Goal: Information Seeking & Learning: Learn about a topic

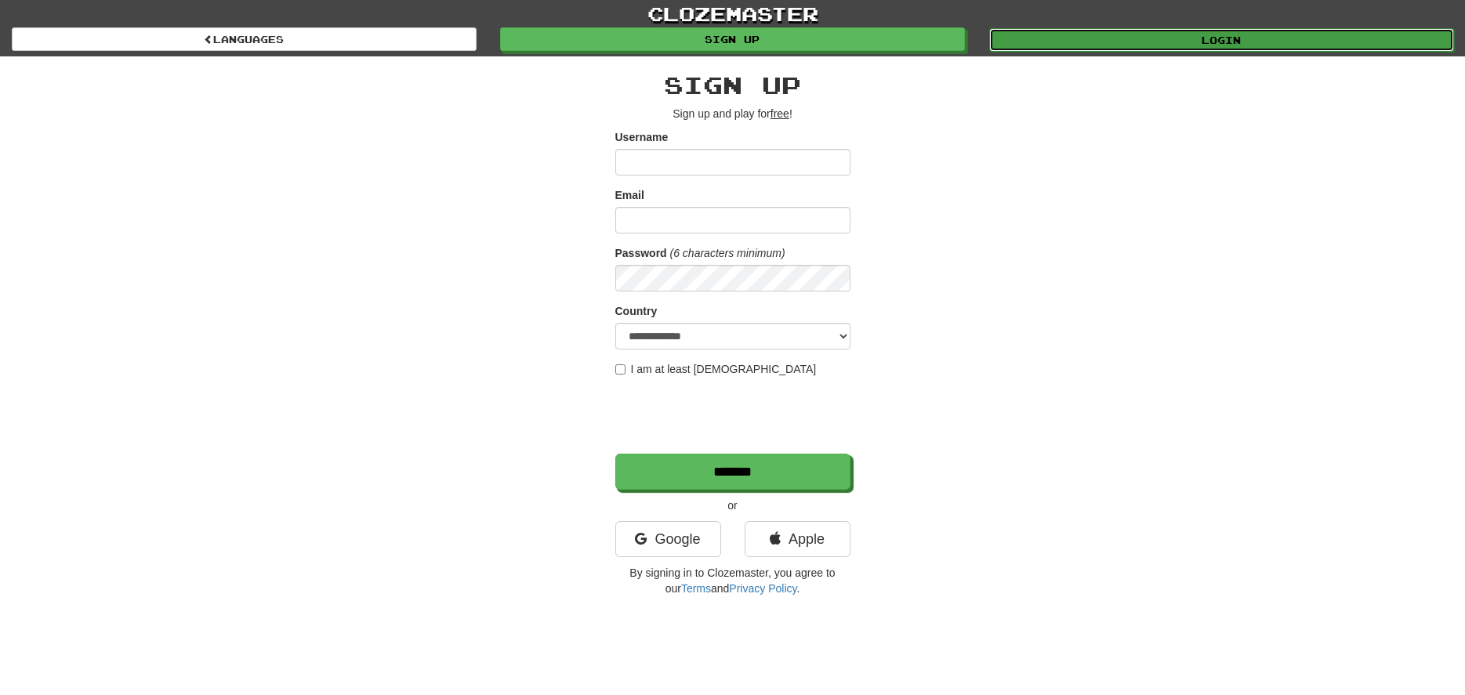
click at [1164, 41] on link "Login" at bounding box center [1221, 40] width 465 height 24
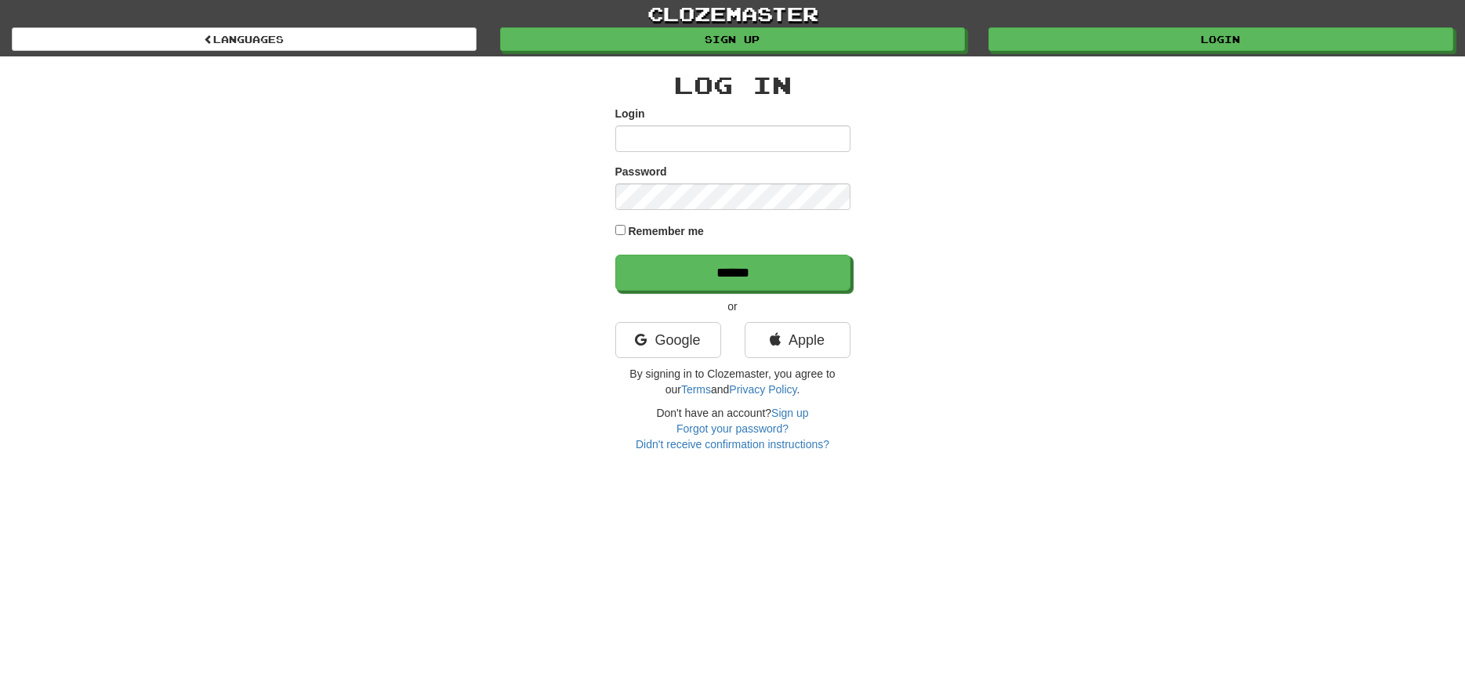
click at [681, 140] on input "Login" at bounding box center [732, 138] width 235 height 27
type input "**********"
click at [615, 255] on input "******" at bounding box center [732, 273] width 235 height 36
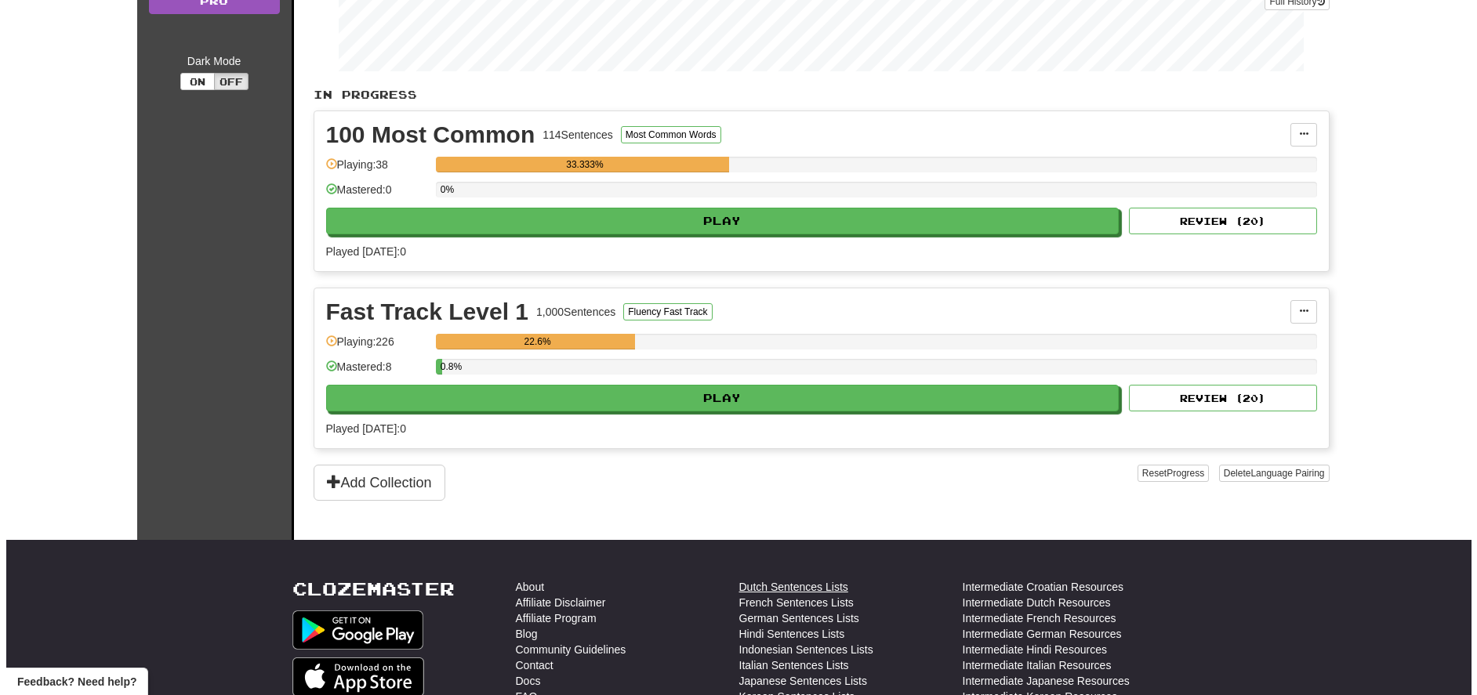
scroll to position [235, 0]
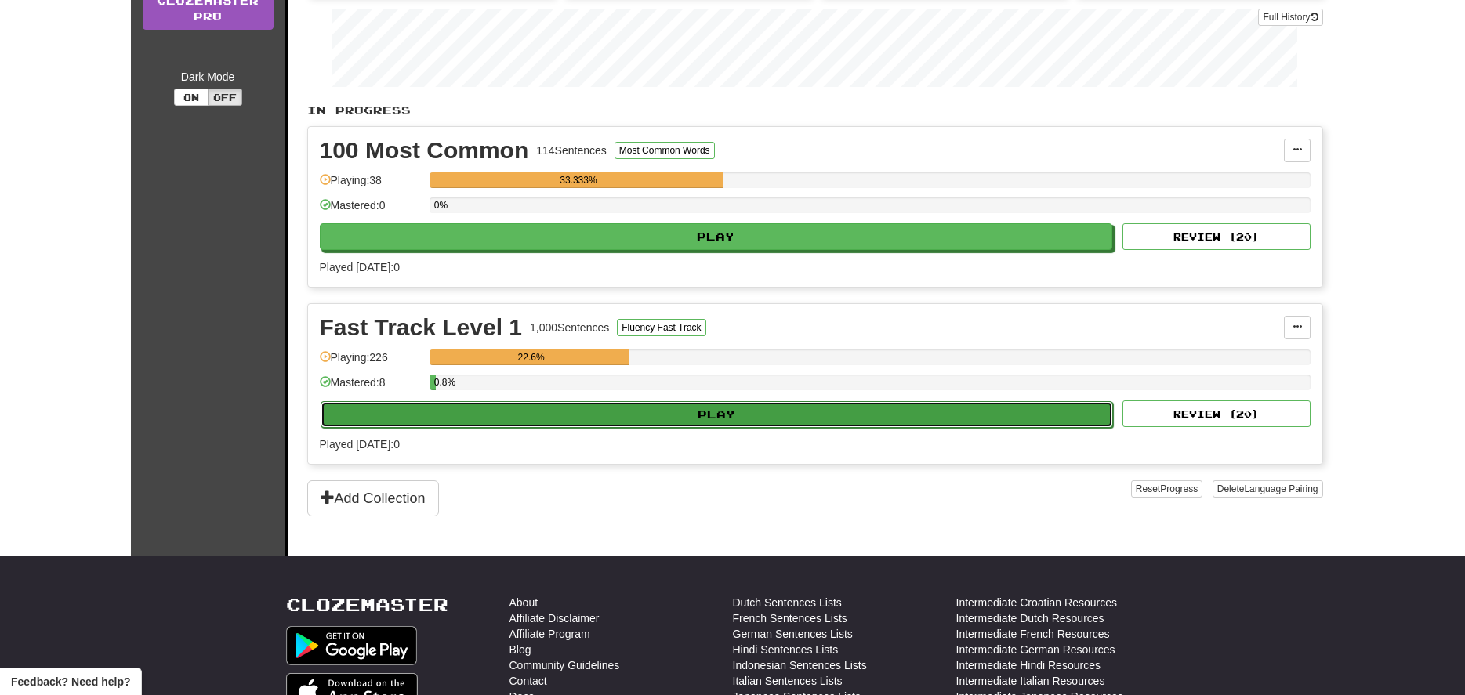
click at [722, 415] on button "Play" at bounding box center [717, 414] width 793 height 27
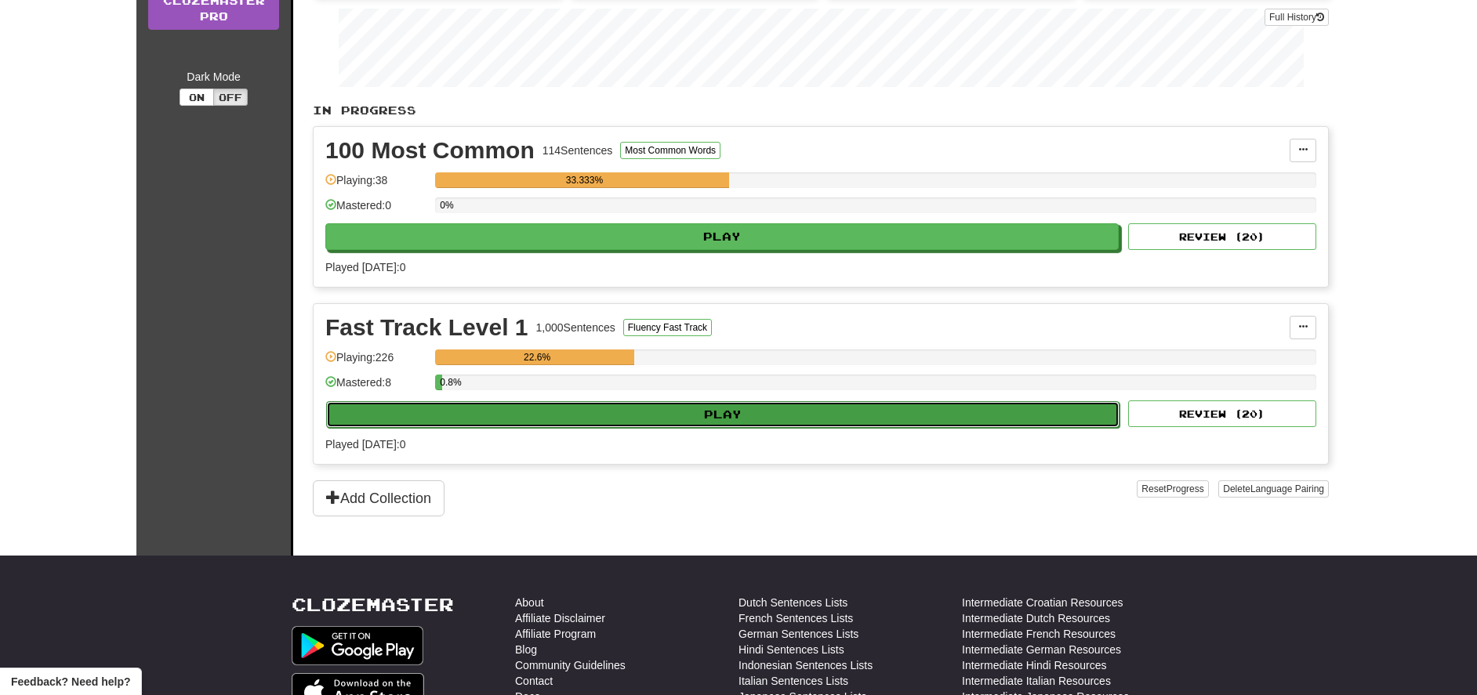
select select "**"
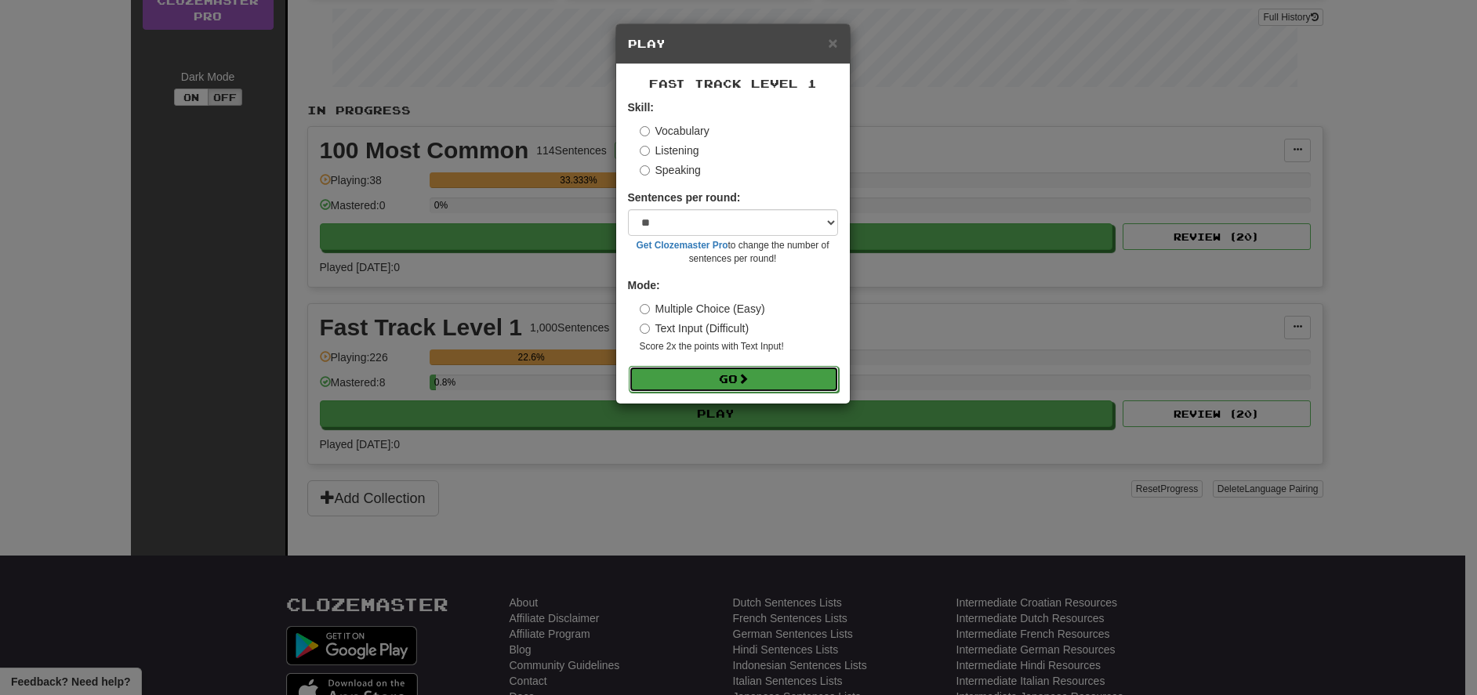
click at [720, 379] on button "Go" at bounding box center [734, 379] width 210 height 27
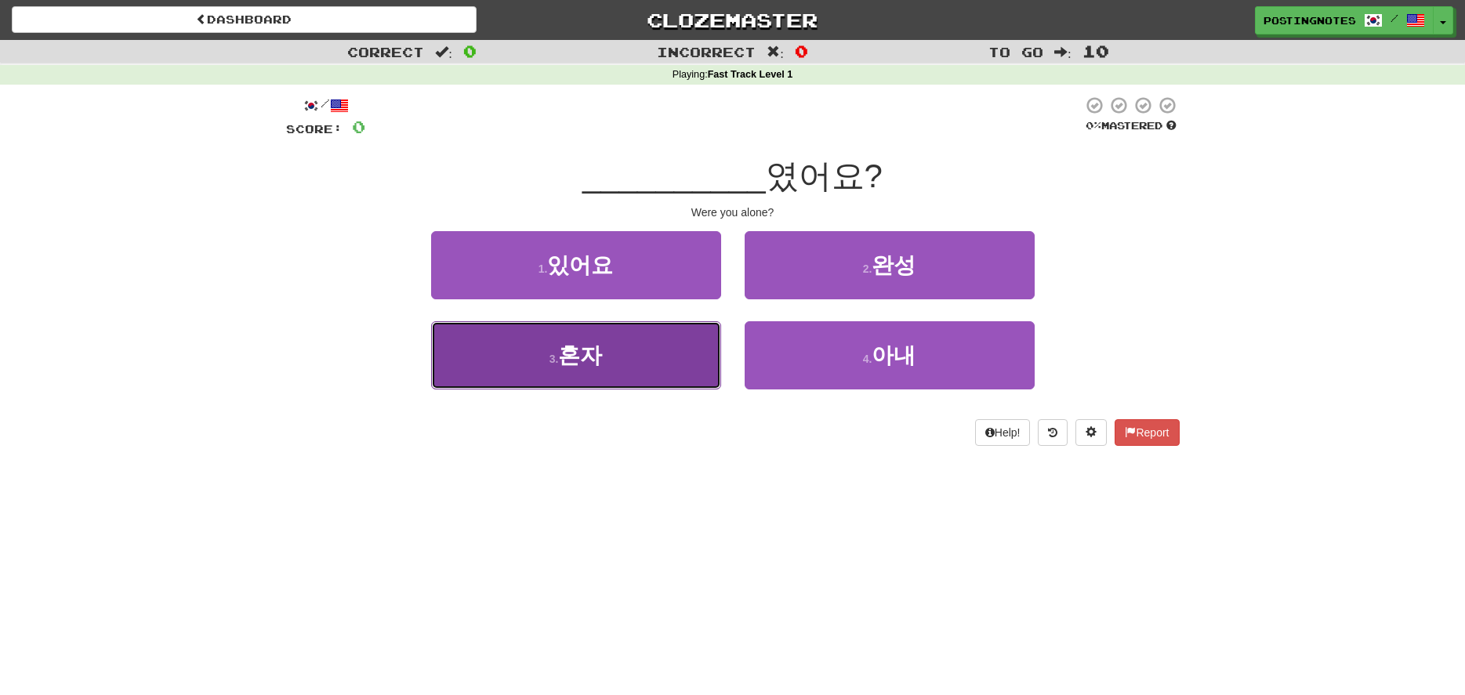
click at [616, 369] on button "3 . 혼자" at bounding box center [576, 355] width 290 height 68
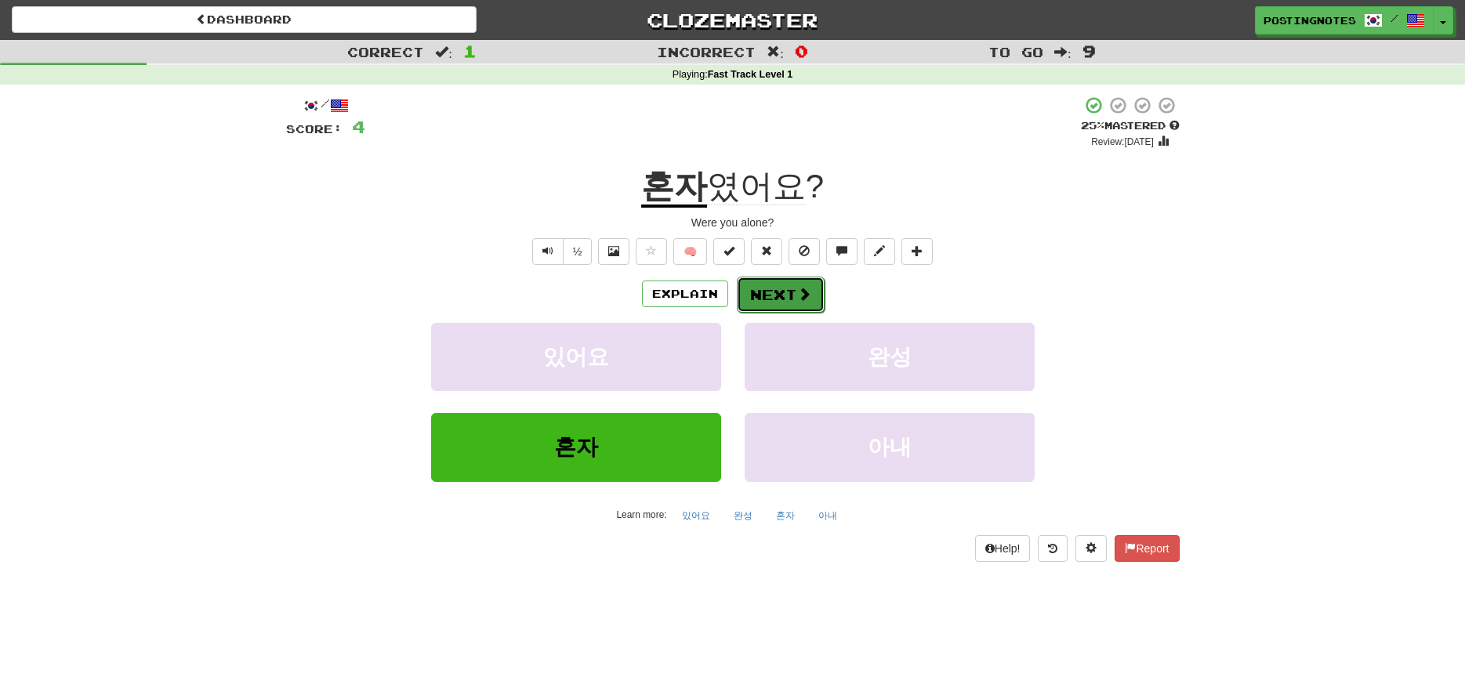
click at [780, 295] on button "Next" at bounding box center [781, 295] width 88 height 36
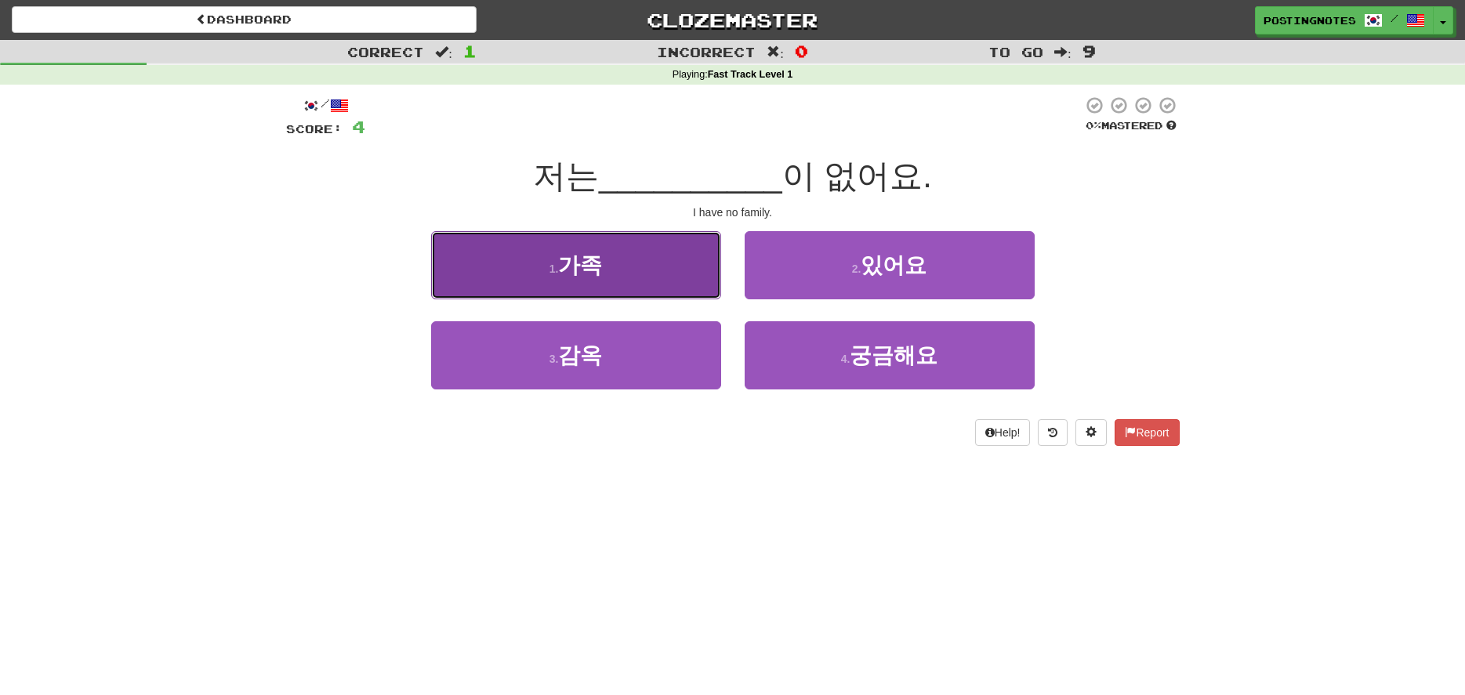
click at [627, 270] on button "1 . 가족" at bounding box center [576, 265] width 290 height 68
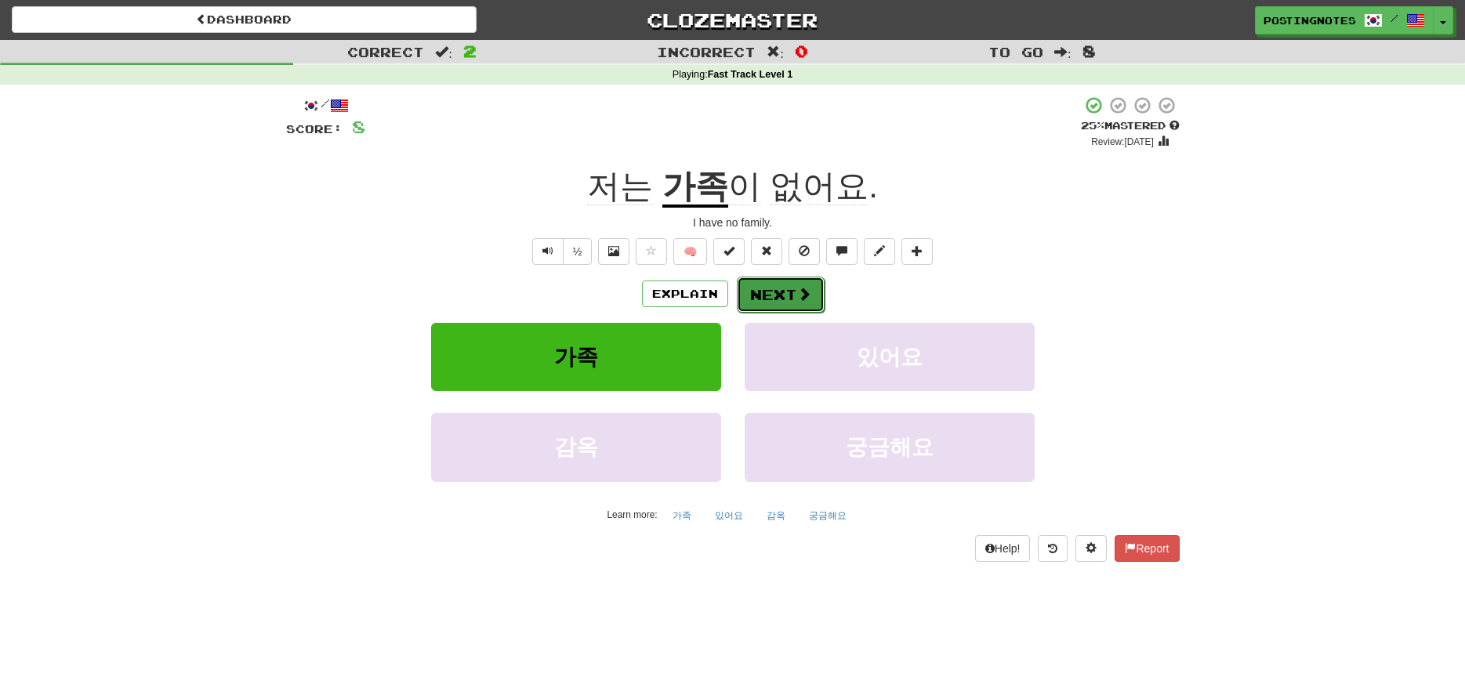
click at [776, 296] on button "Next" at bounding box center [781, 295] width 88 height 36
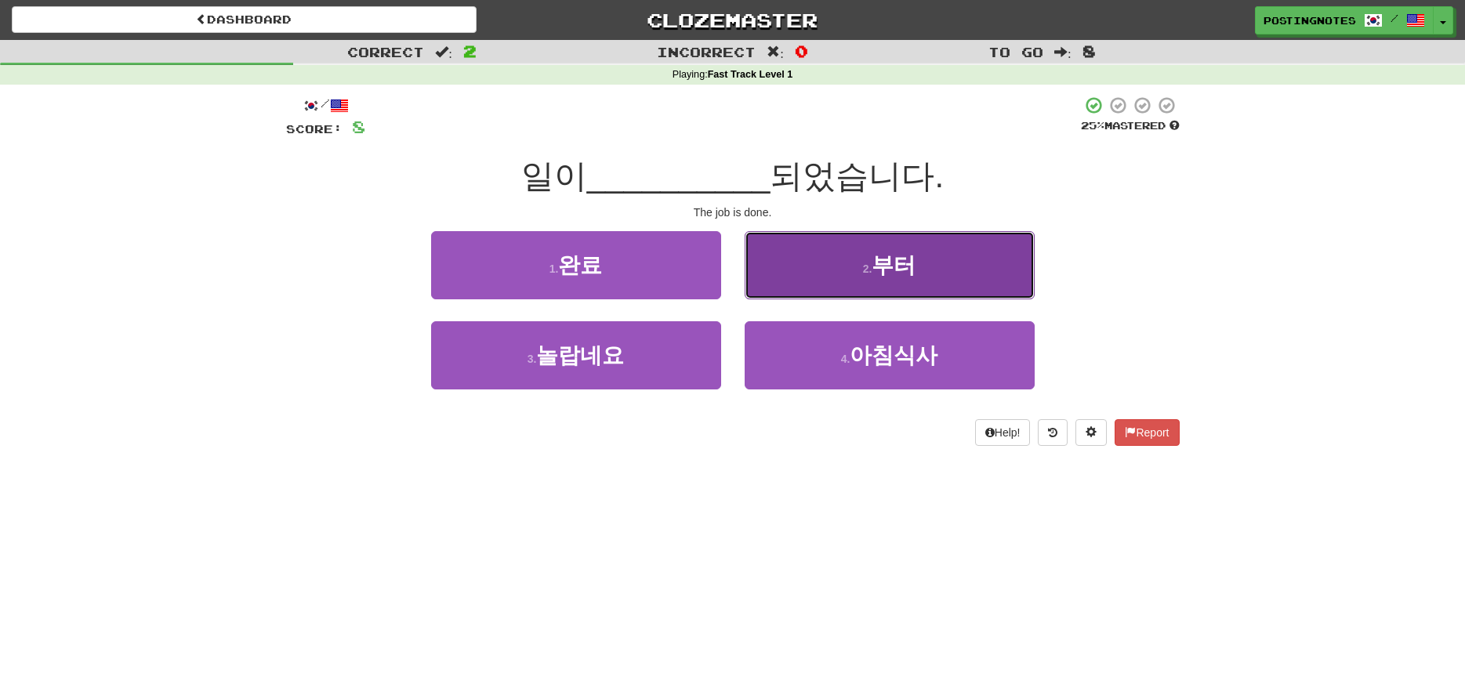
click at [831, 267] on button "2 . 부터" at bounding box center [890, 265] width 290 height 68
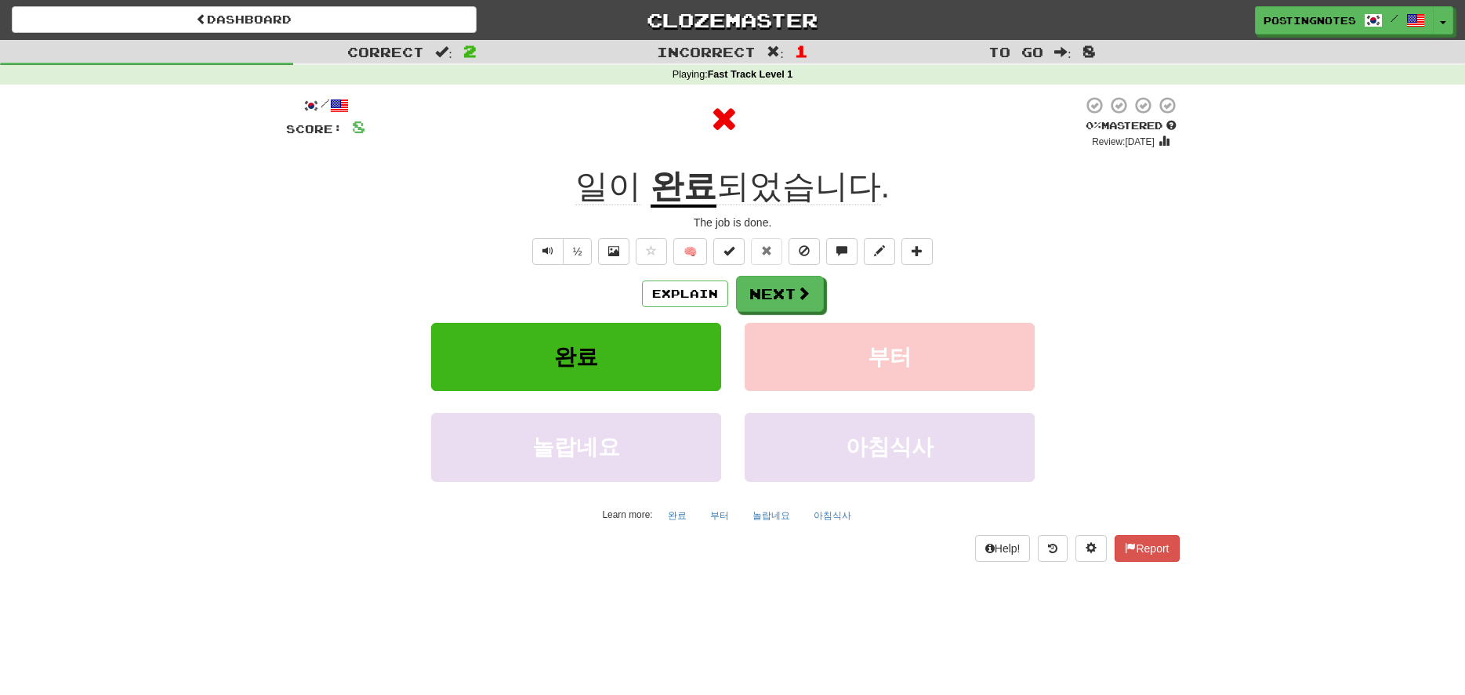
click at [692, 187] on u "완료" at bounding box center [684, 188] width 66 height 40
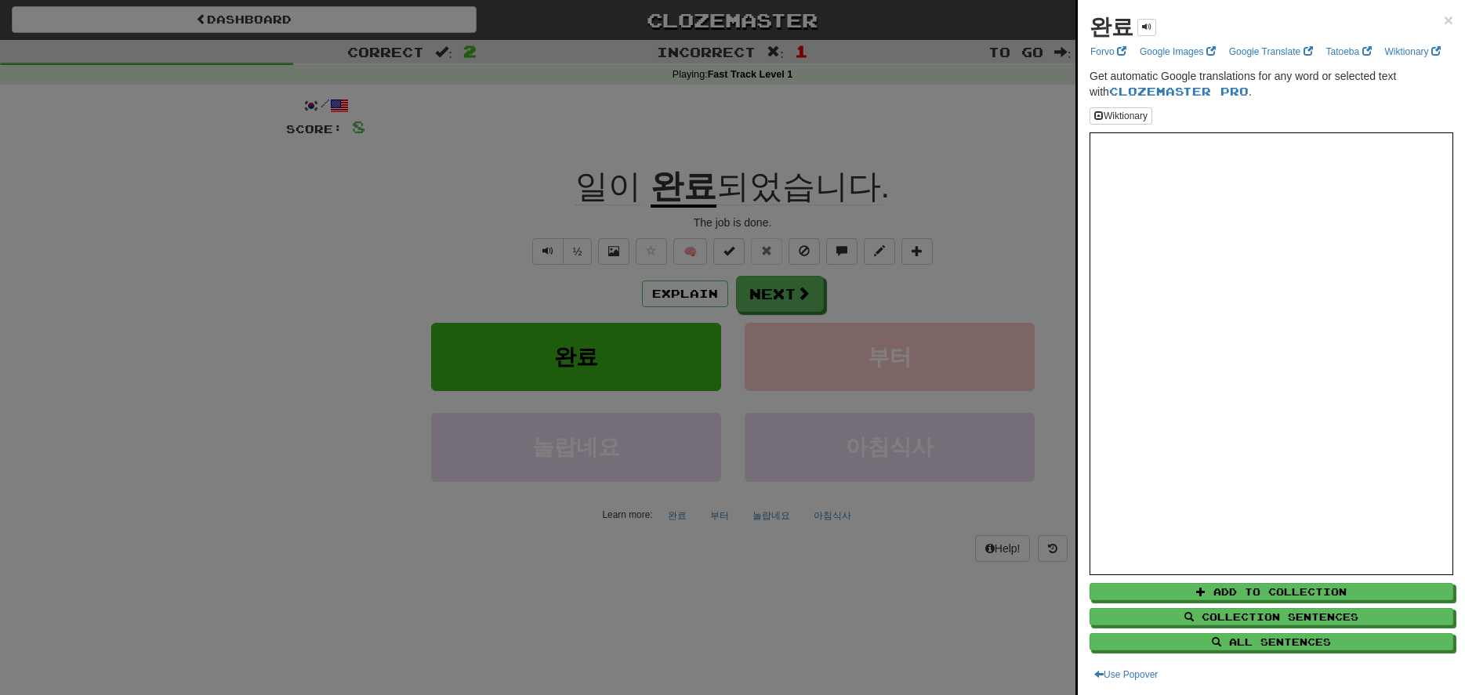
click at [482, 555] on div at bounding box center [732, 347] width 1465 height 695
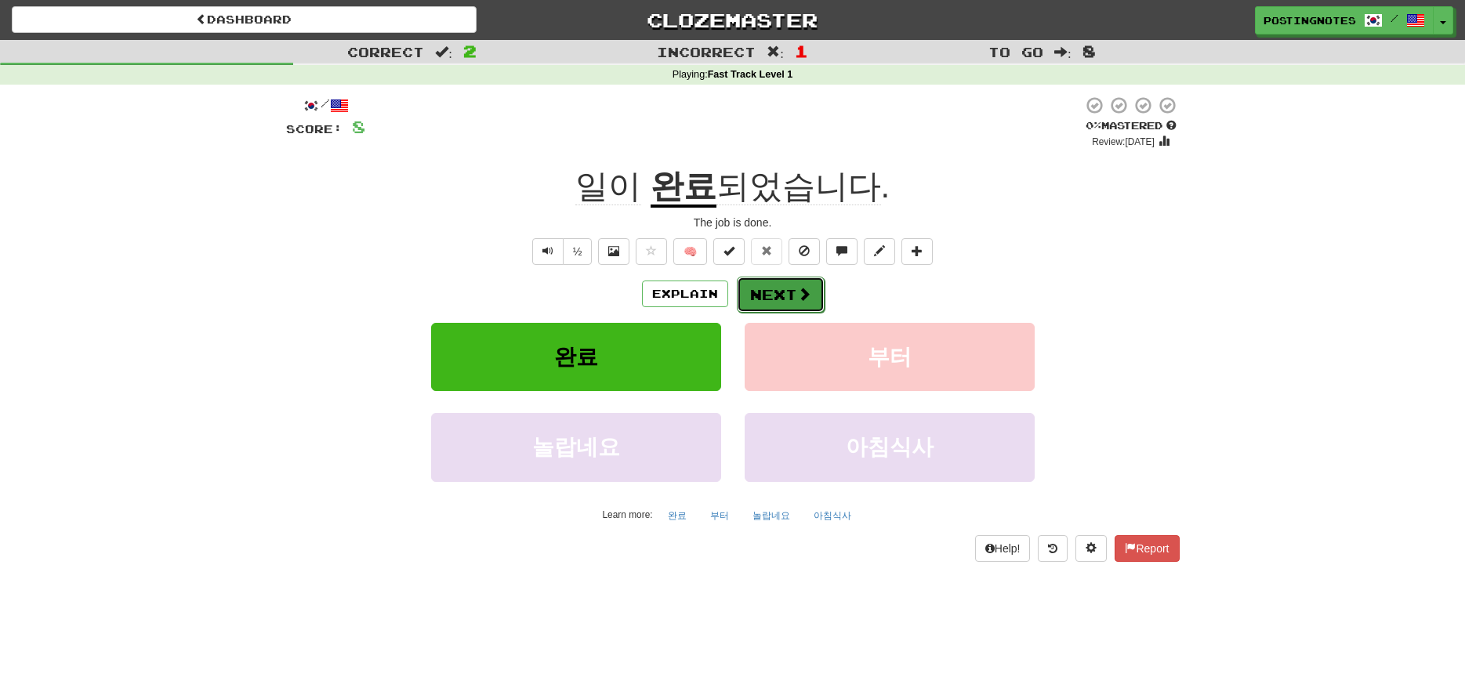
click at [777, 299] on button "Next" at bounding box center [781, 295] width 88 height 36
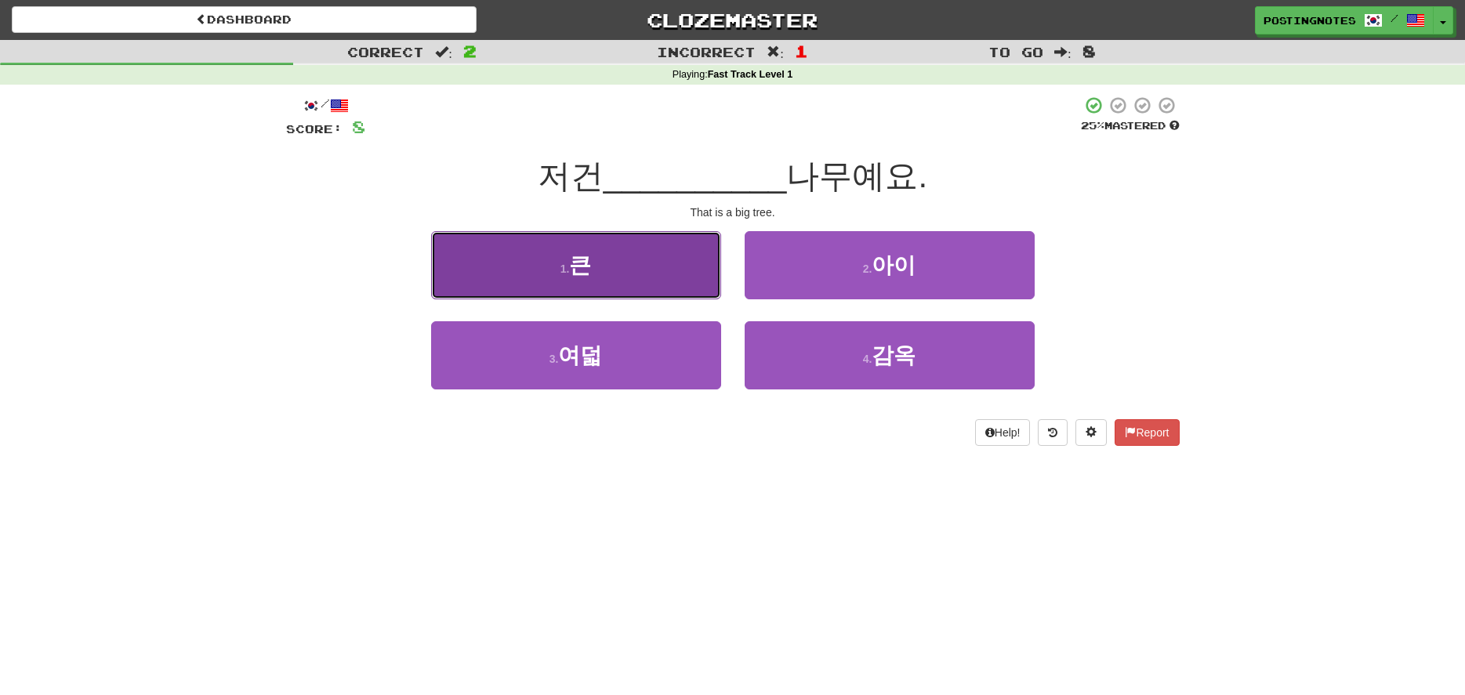
click at [590, 260] on span "큰" at bounding box center [580, 265] width 22 height 24
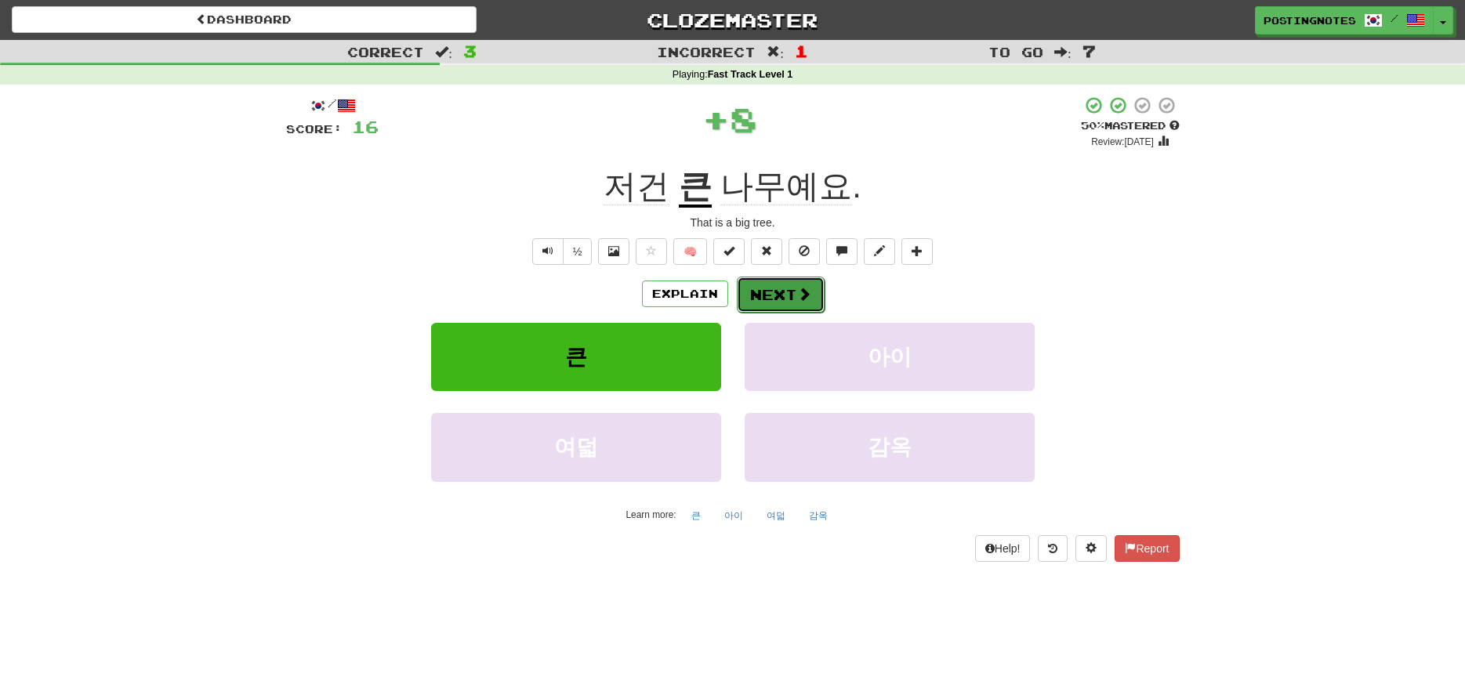
click at [773, 294] on button "Next" at bounding box center [781, 295] width 88 height 36
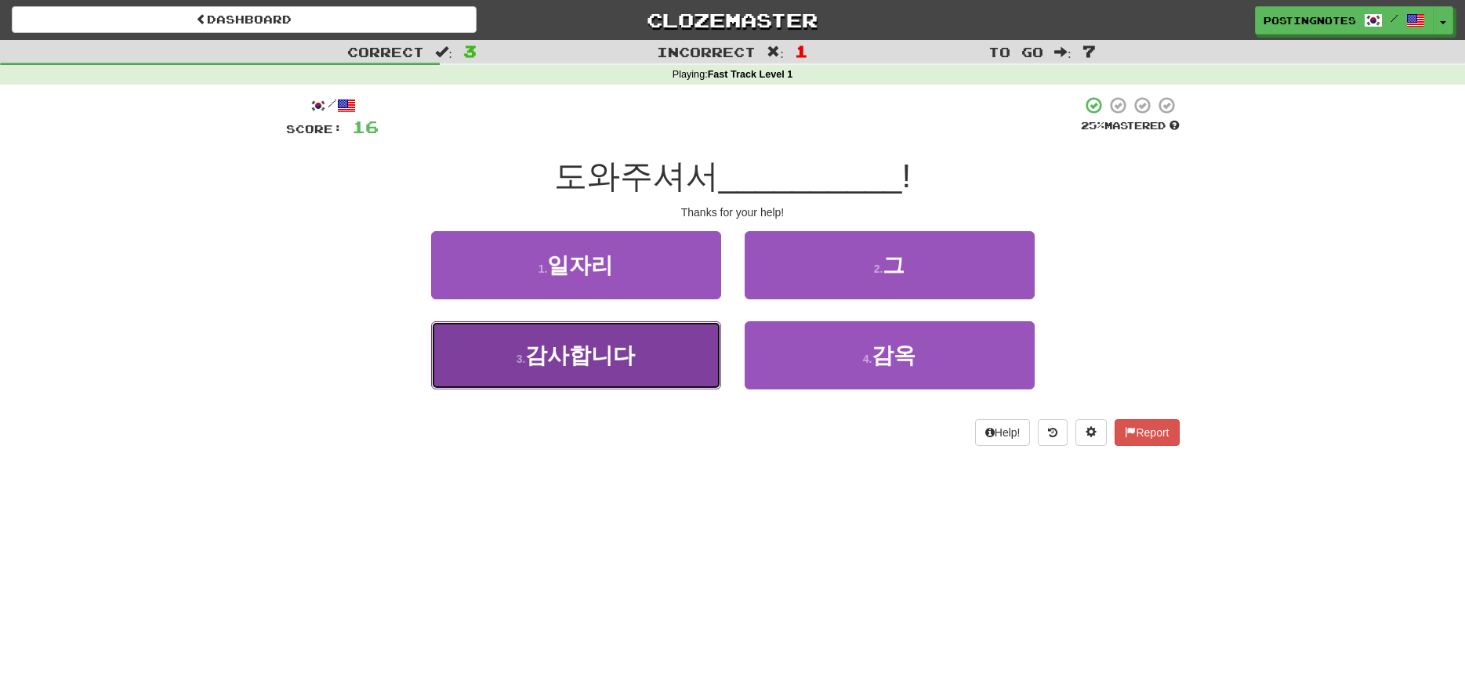
click at [607, 359] on span "감사합니다" at bounding box center [580, 355] width 110 height 24
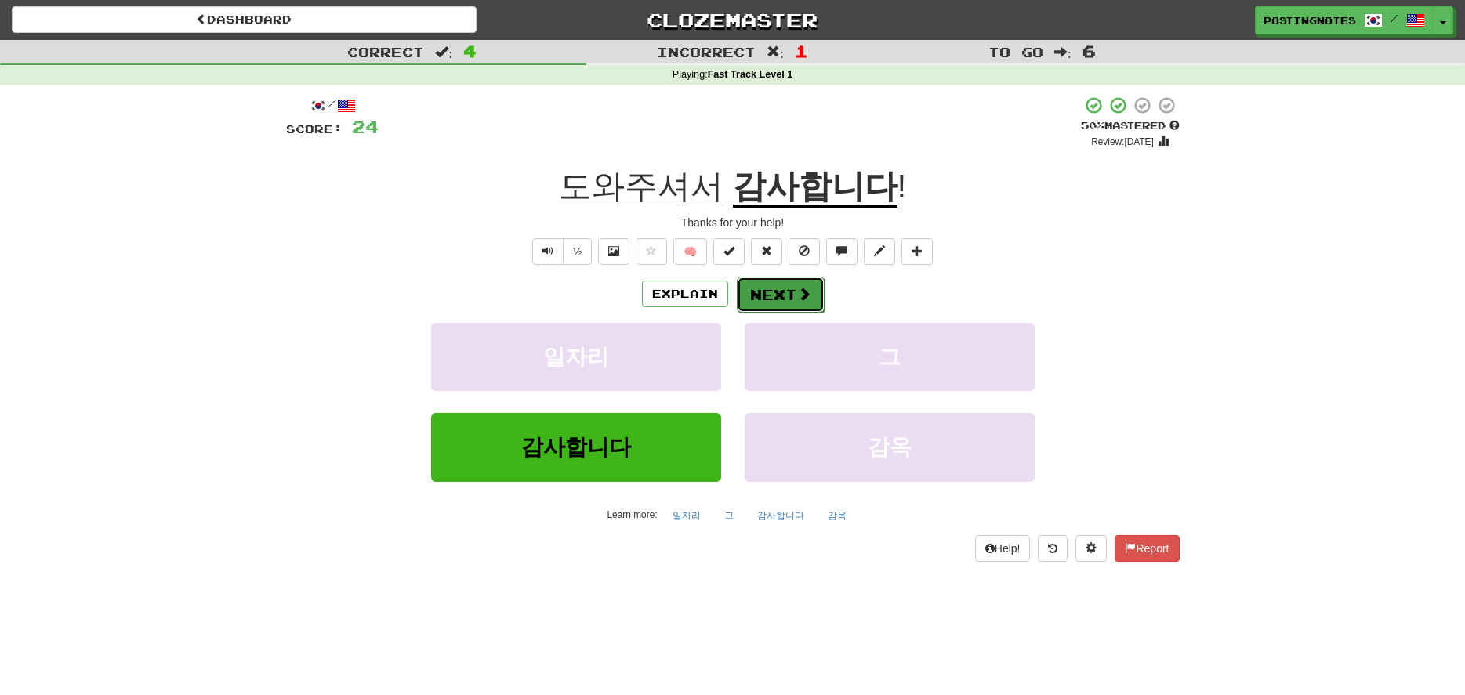
click at [775, 294] on button "Next" at bounding box center [781, 295] width 88 height 36
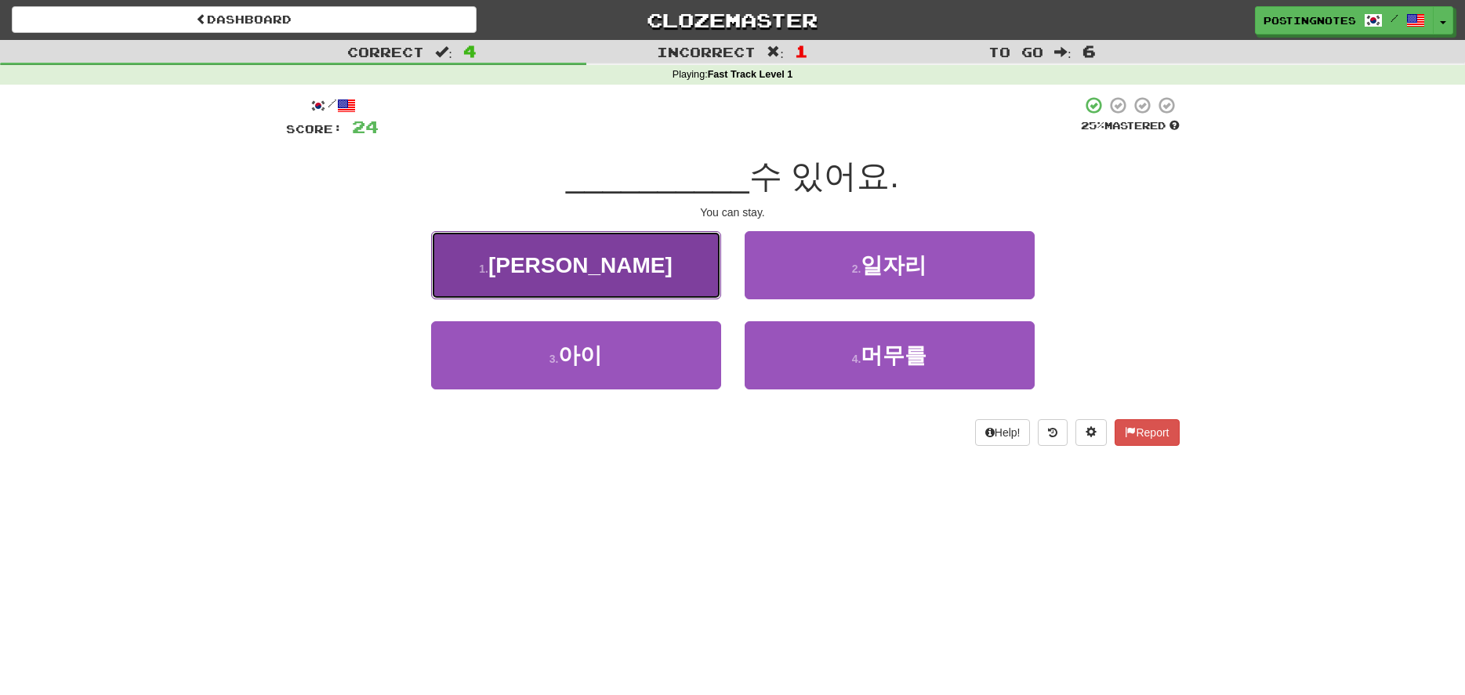
click at [648, 269] on button "1 . 이길" at bounding box center [576, 265] width 290 height 68
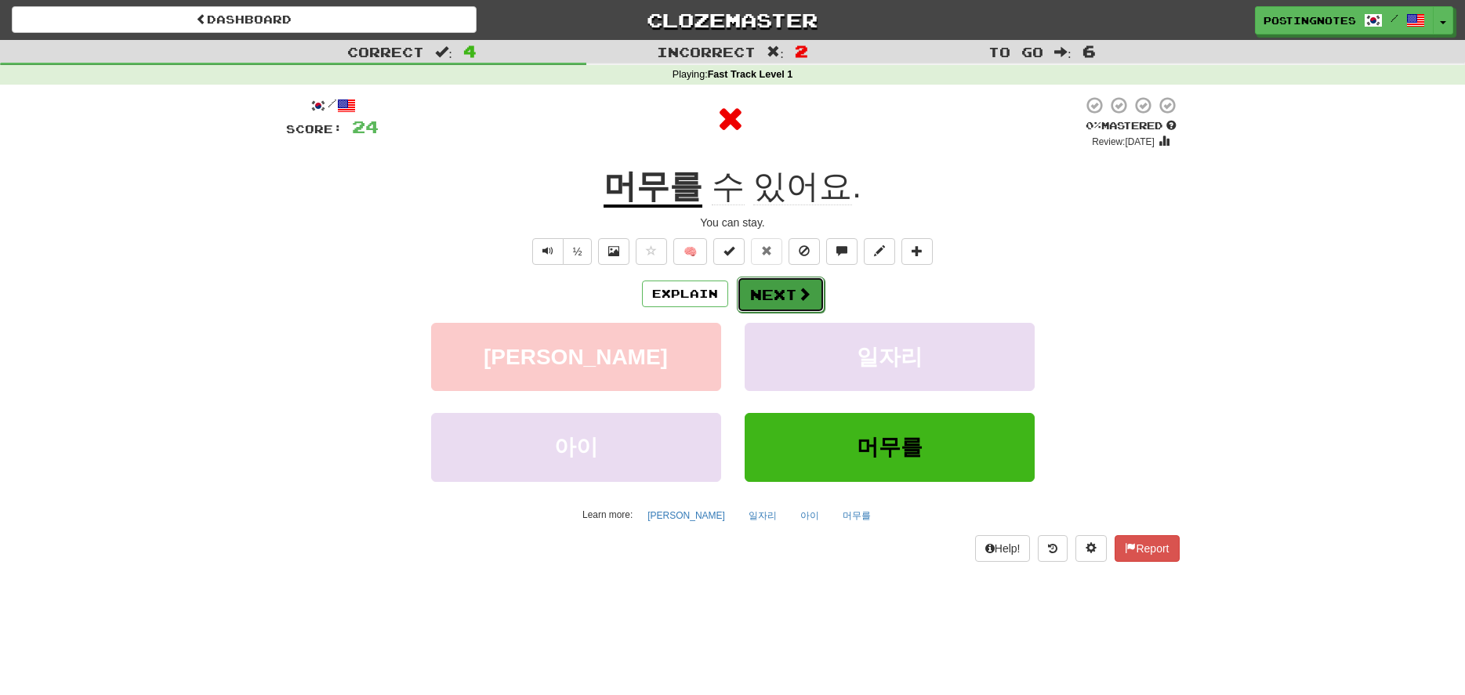
click at [775, 299] on button "Next" at bounding box center [781, 295] width 88 height 36
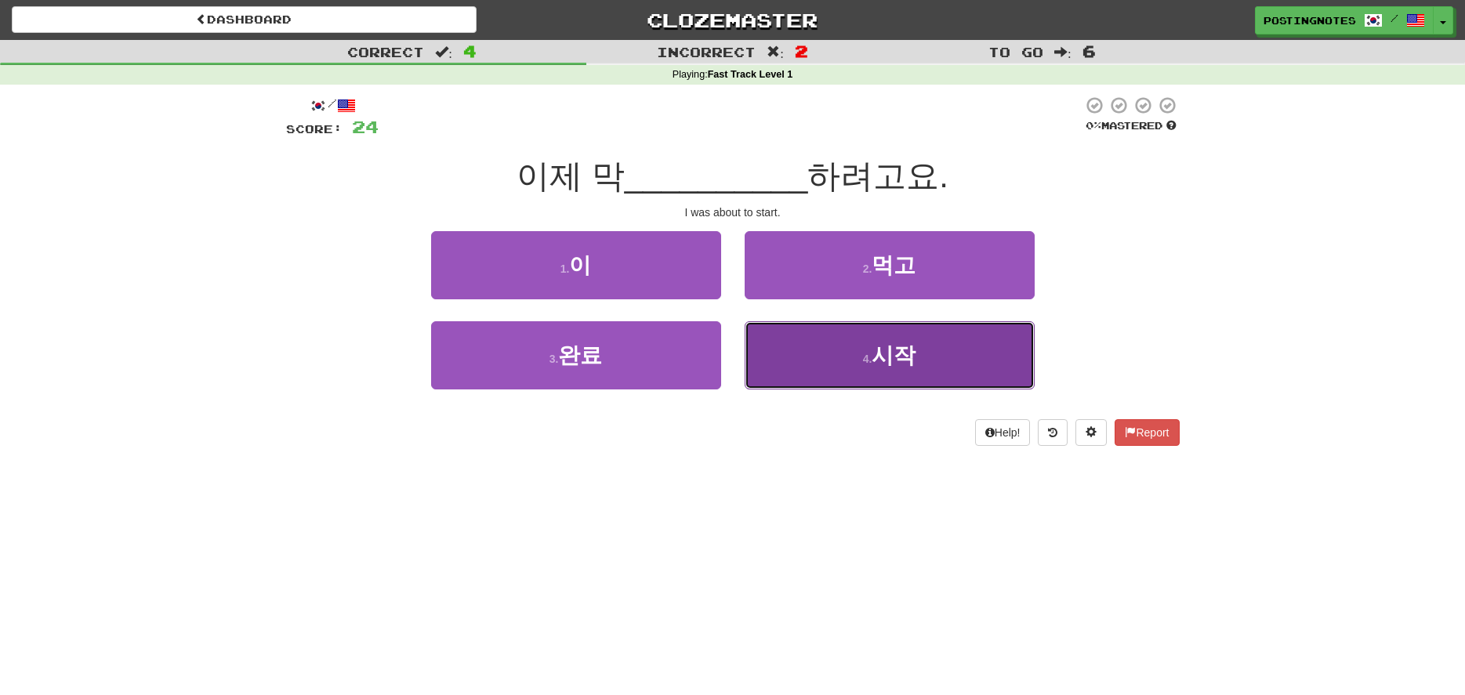
click at [894, 365] on span "시작" at bounding box center [894, 355] width 44 height 24
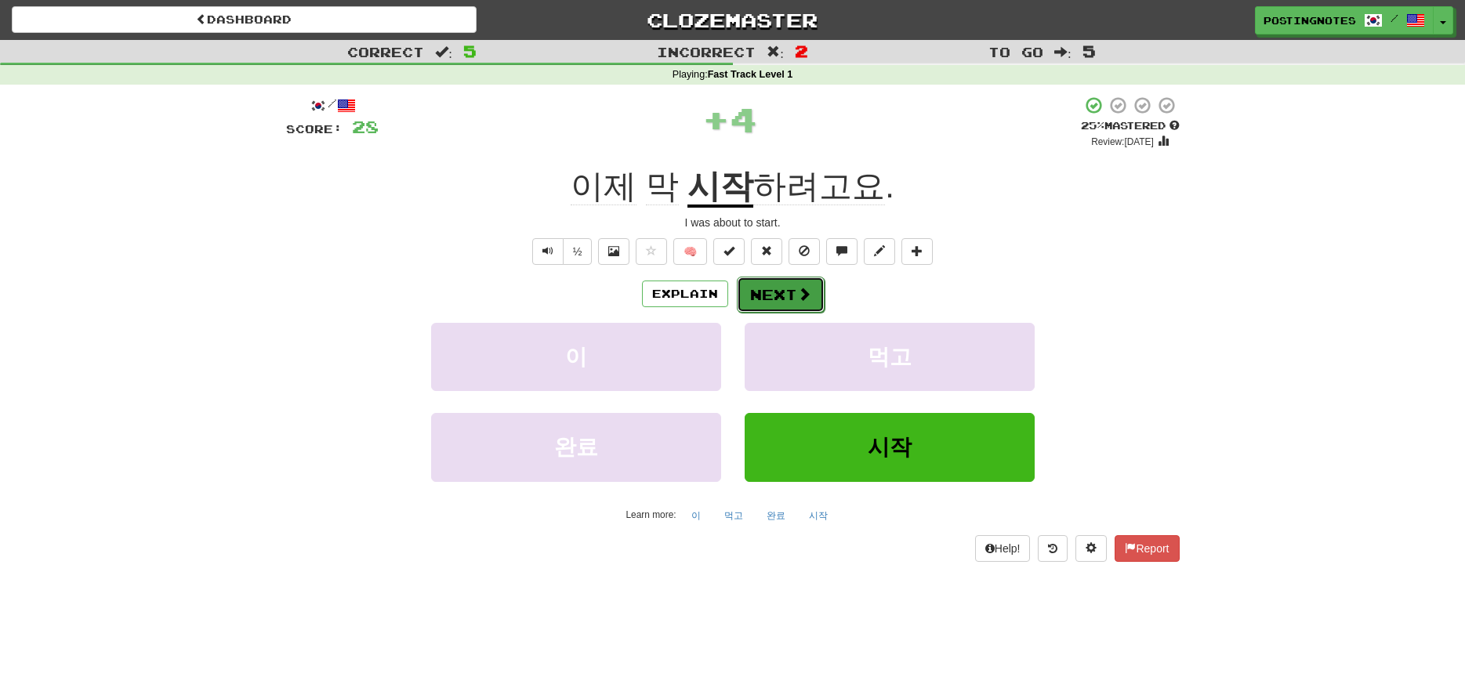
click at [772, 293] on button "Next" at bounding box center [781, 295] width 88 height 36
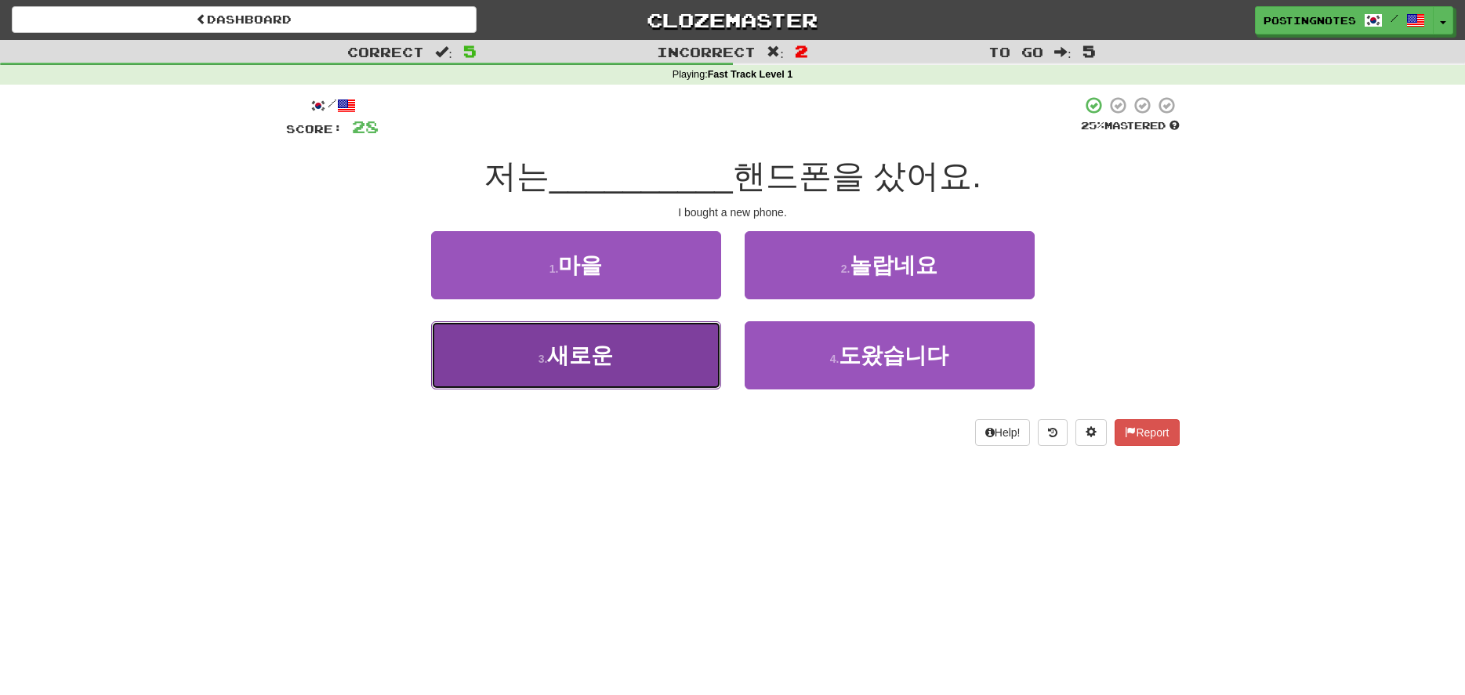
click at [645, 363] on button "3 . 새로운" at bounding box center [576, 355] width 290 height 68
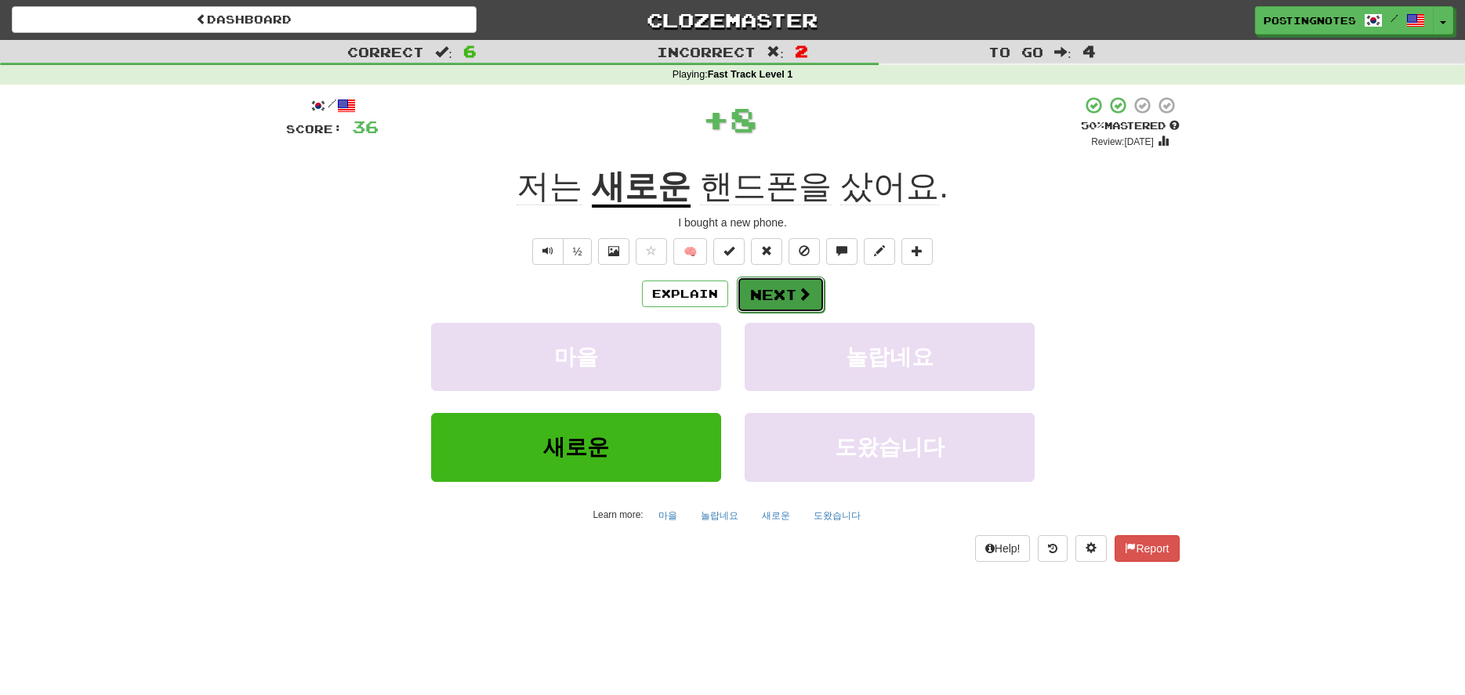
click at [783, 292] on button "Next" at bounding box center [781, 295] width 88 height 36
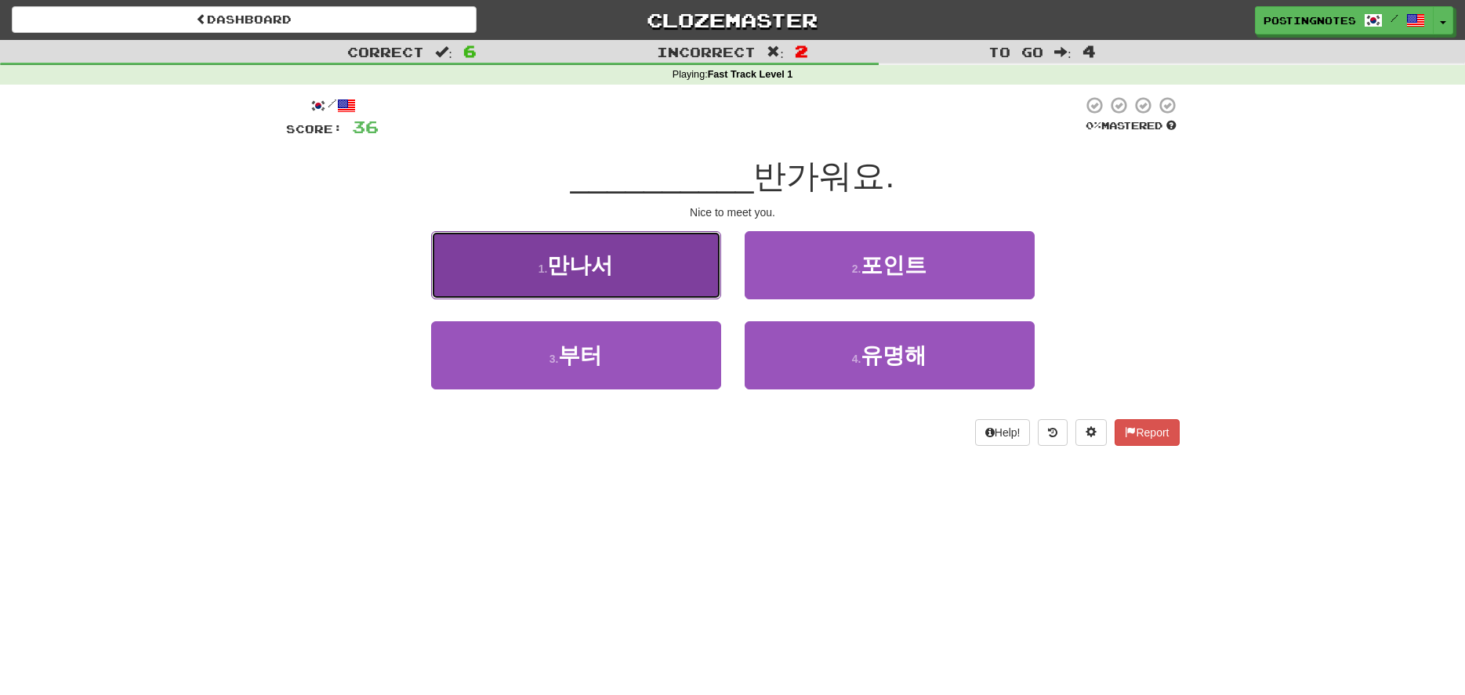
click at [655, 268] on button "1 . 만나서" at bounding box center [576, 265] width 290 height 68
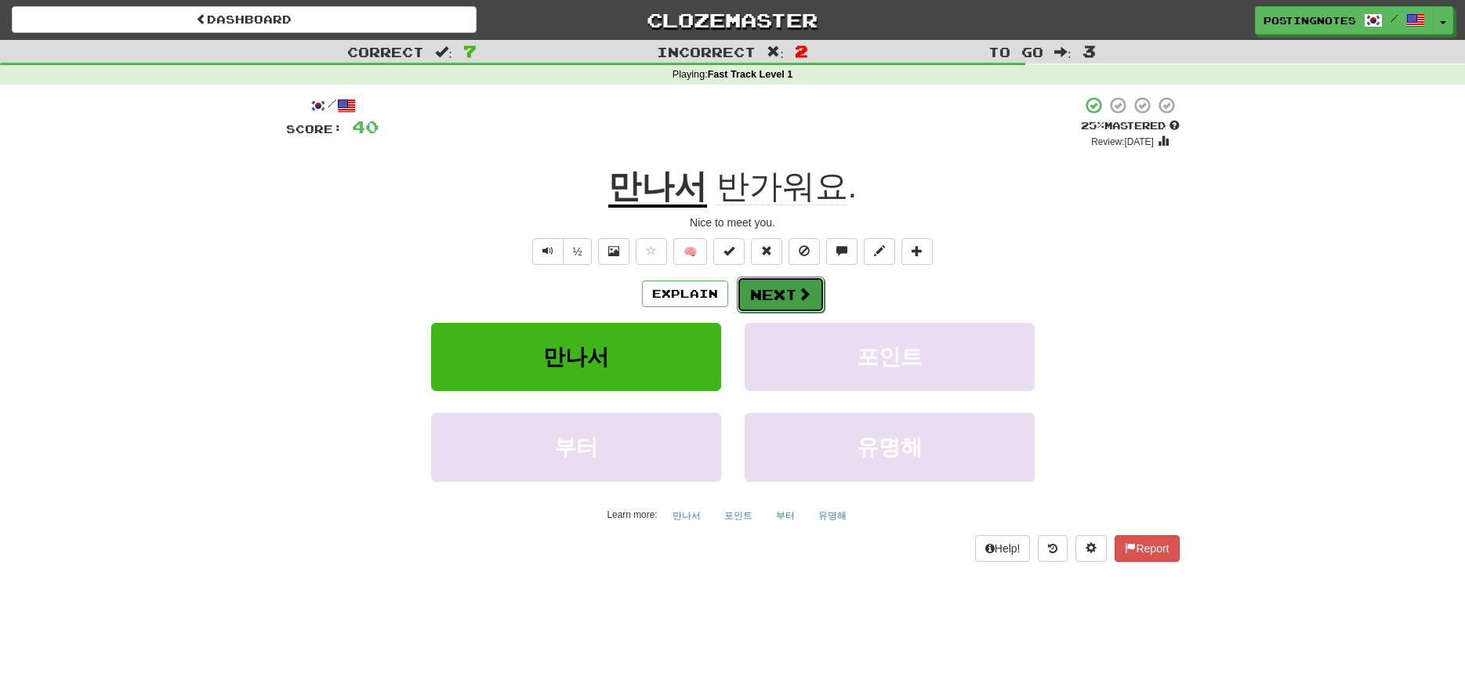
click at [775, 296] on button "Next" at bounding box center [781, 295] width 88 height 36
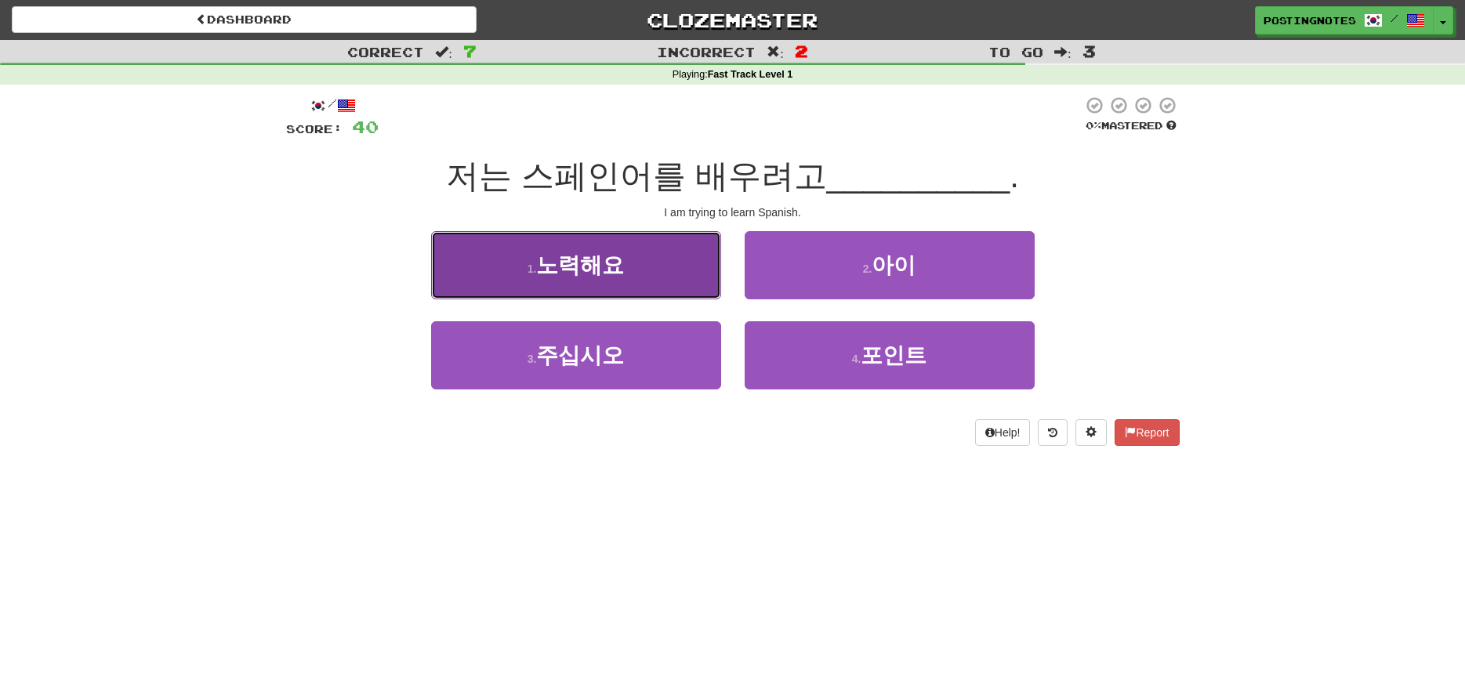
click at [600, 263] on span "노력해요" at bounding box center [580, 265] width 88 height 24
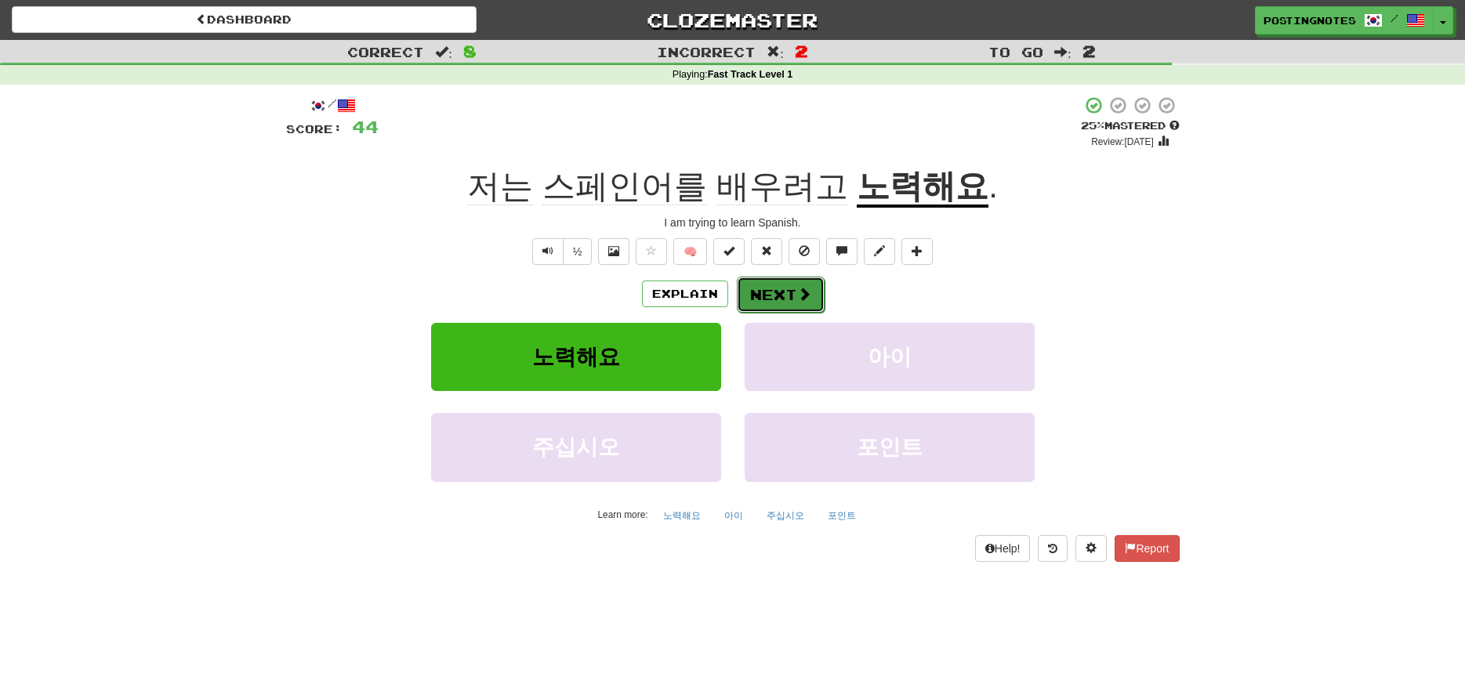
click at [772, 294] on button "Next" at bounding box center [781, 295] width 88 height 36
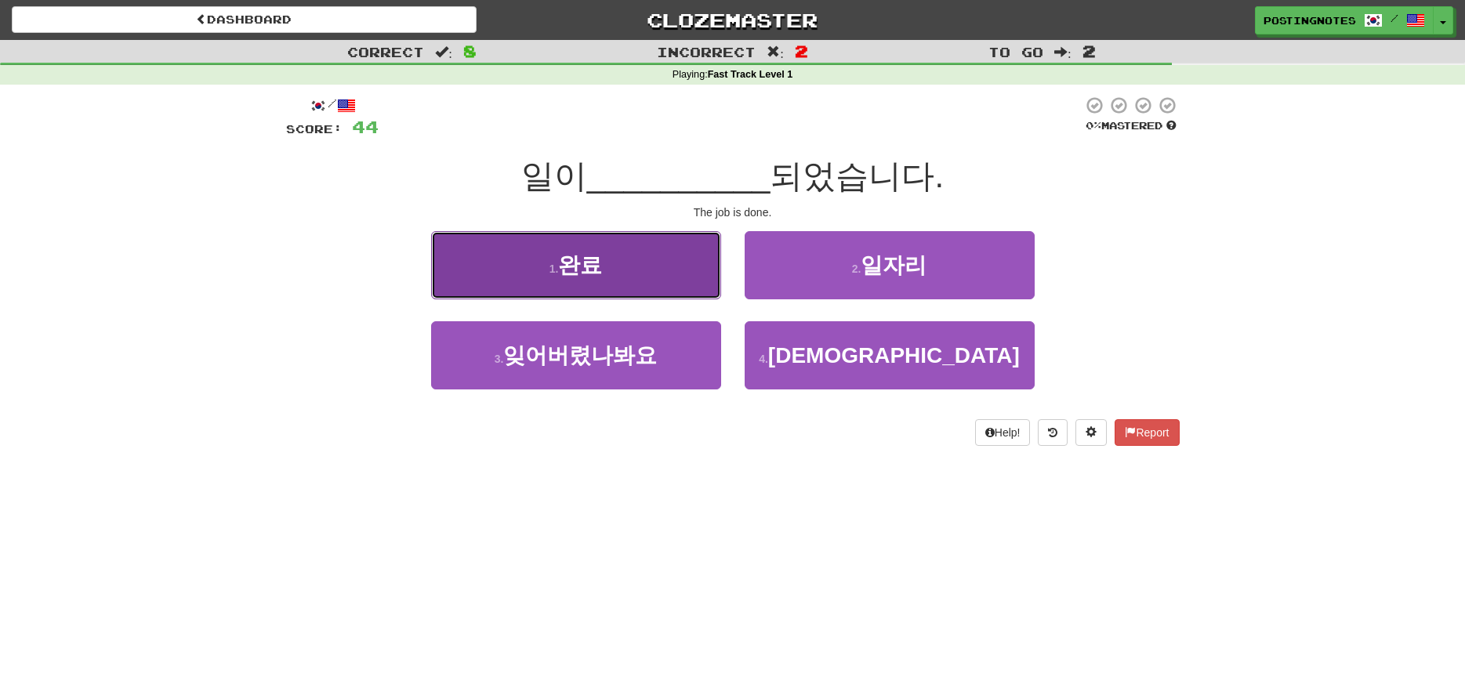
click at [581, 269] on span "완료" at bounding box center [580, 265] width 44 height 24
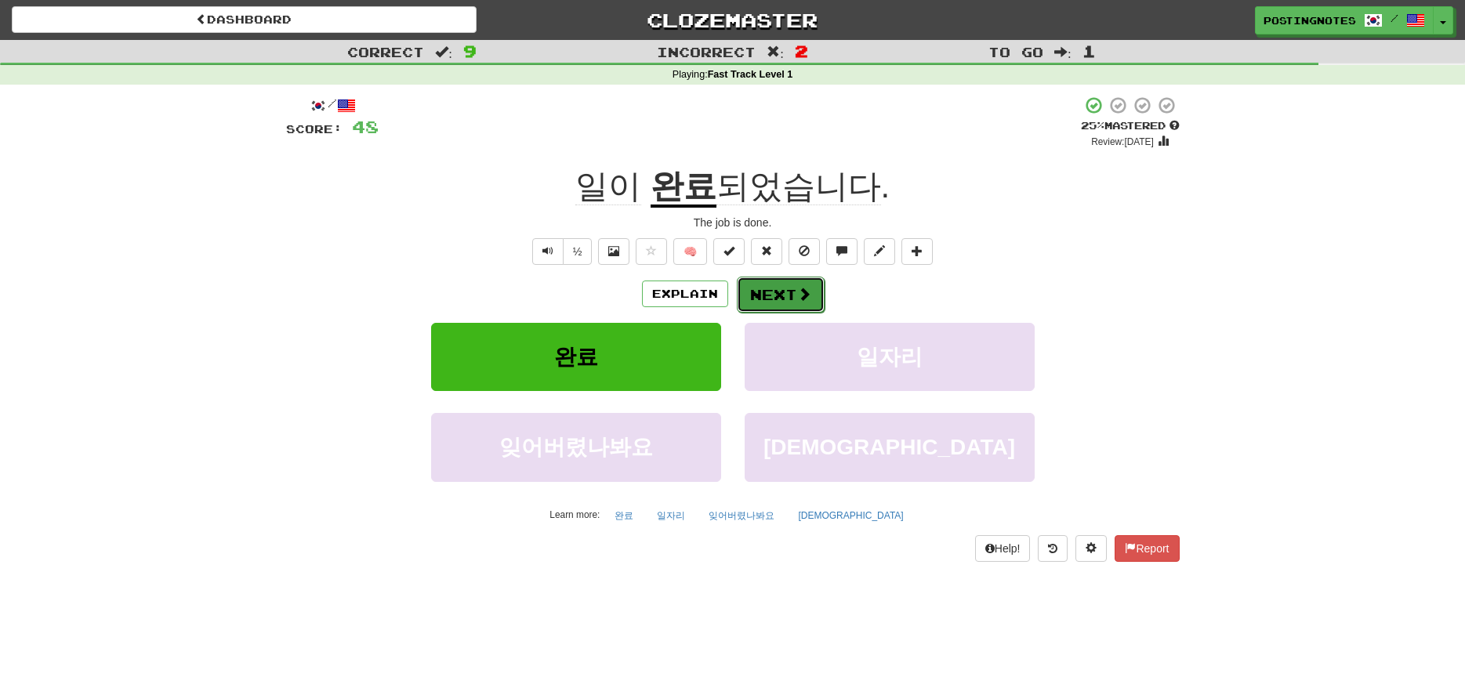
click at [781, 299] on button "Next" at bounding box center [781, 295] width 88 height 36
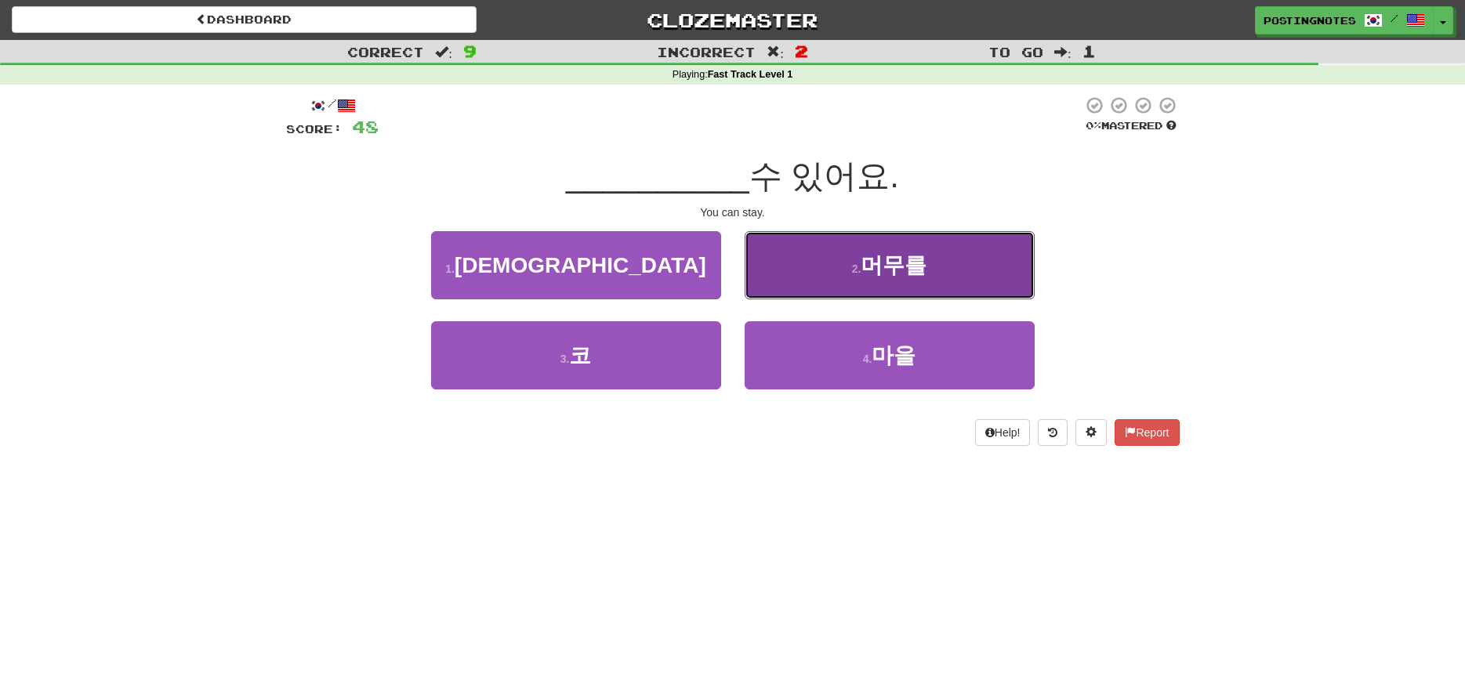
click at [843, 272] on button "2 . 머무를" at bounding box center [890, 265] width 290 height 68
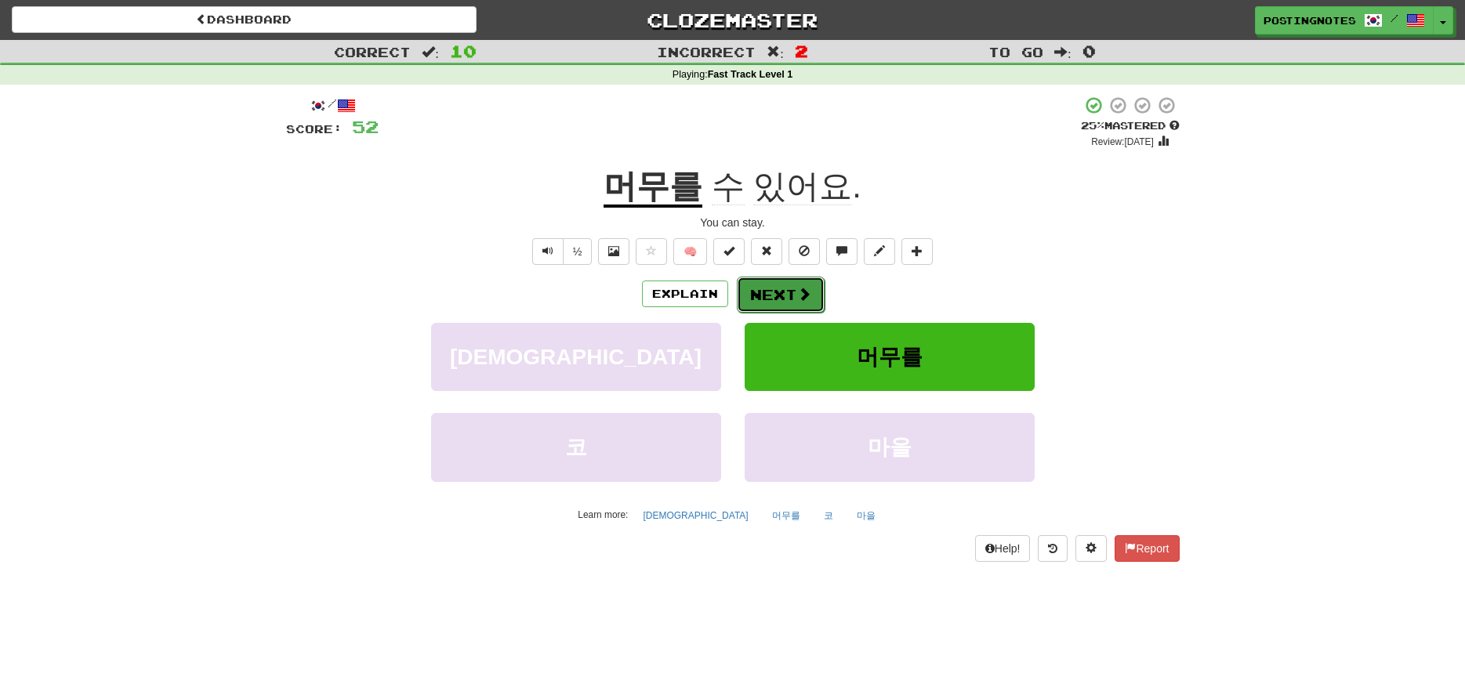
click at [771, 296] on button "Next" at bounding box center [781, 295] width 88 height 36
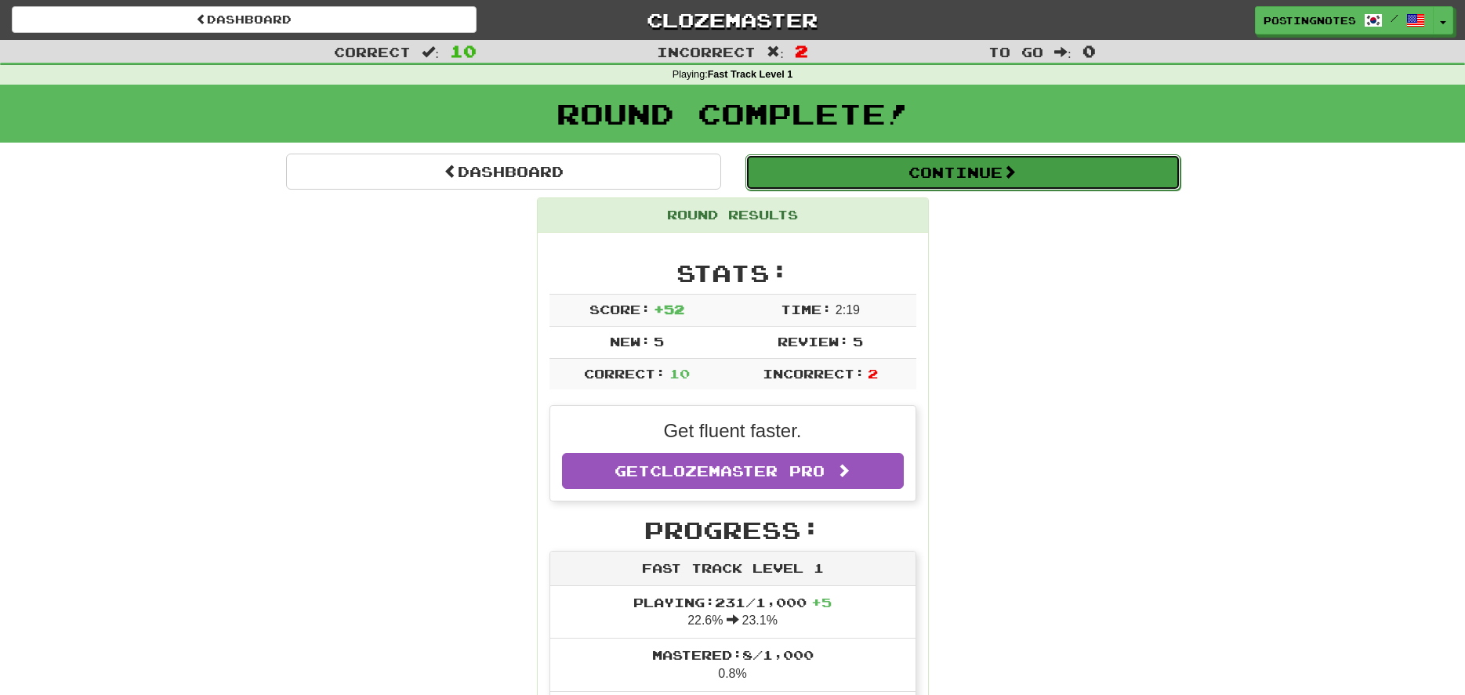
click at [973, 178] on button "Continue" at bounding box center [963, 172] width 435 height 36
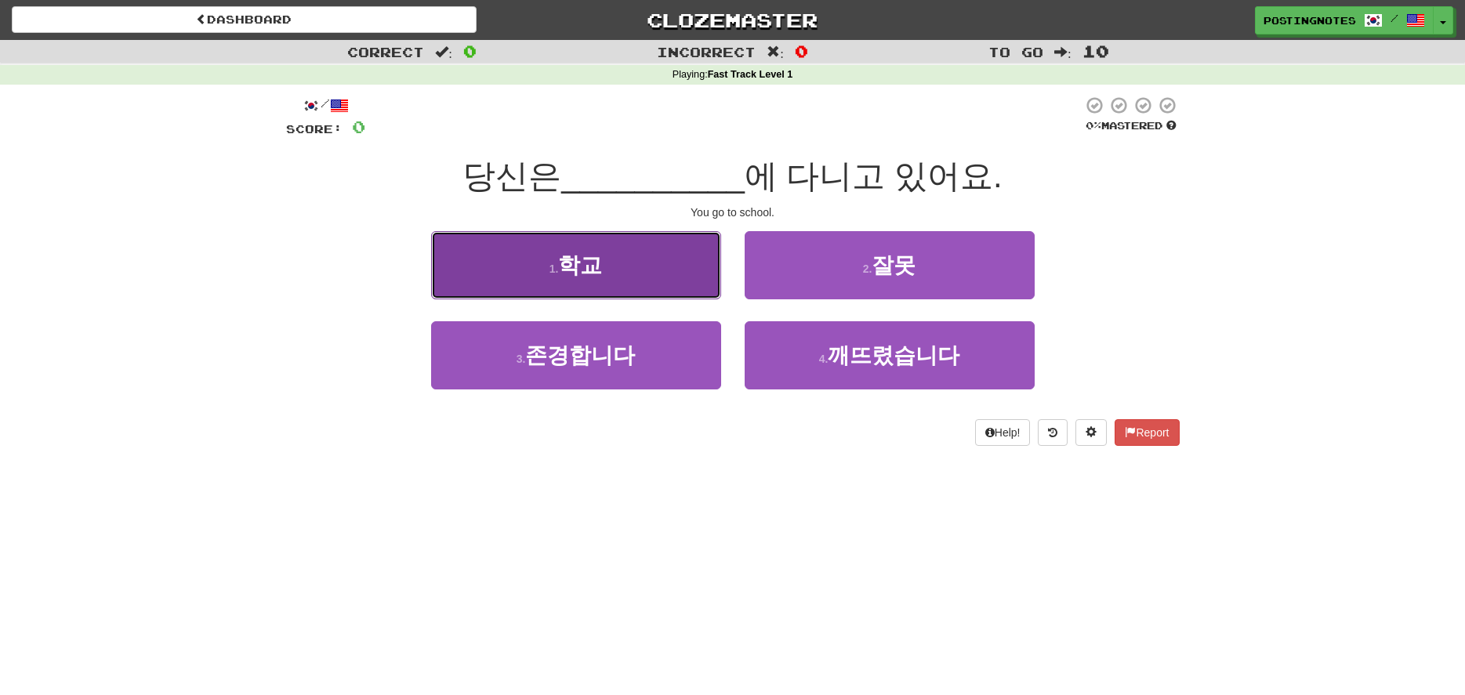
click at [602, 270] on span "학교" at bounding box center [580, 265] width 44 height 24
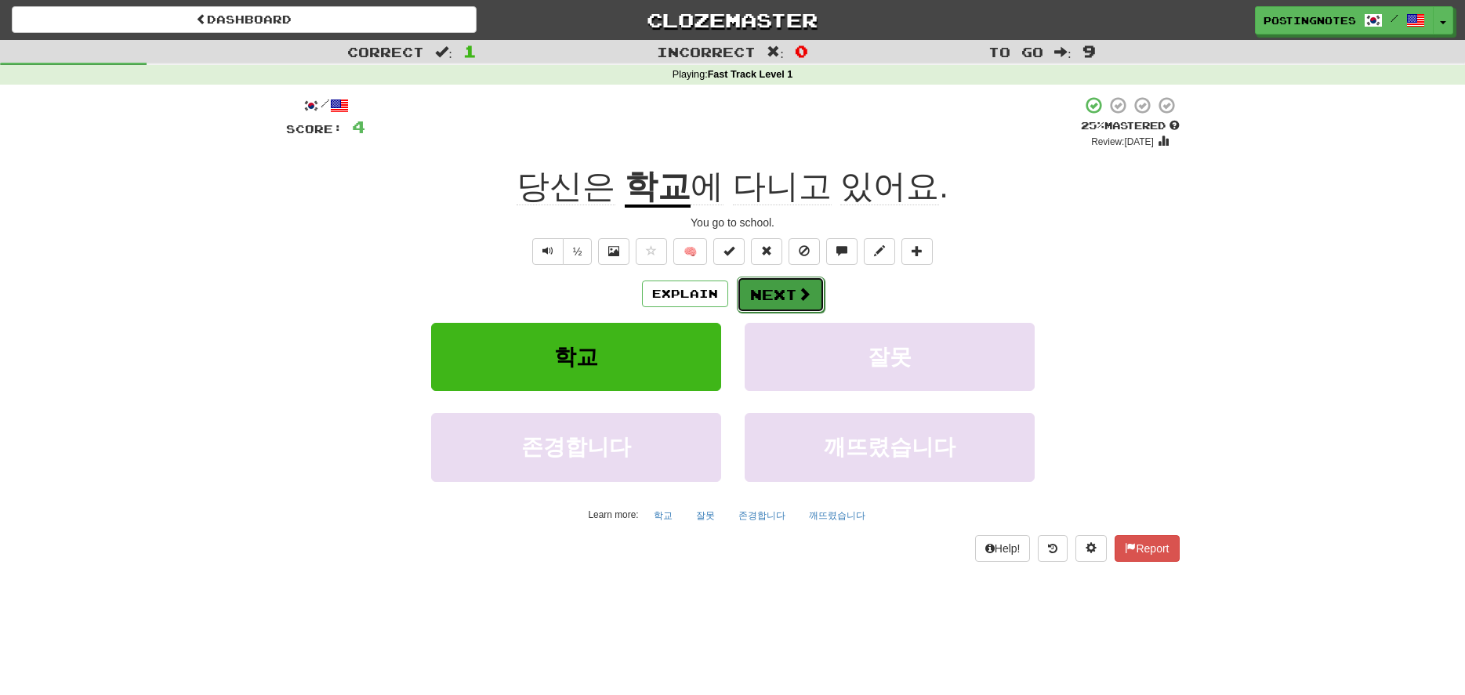
click at [778, 297] on button "Next" at bounding box center [781, 295] width 88 height 36
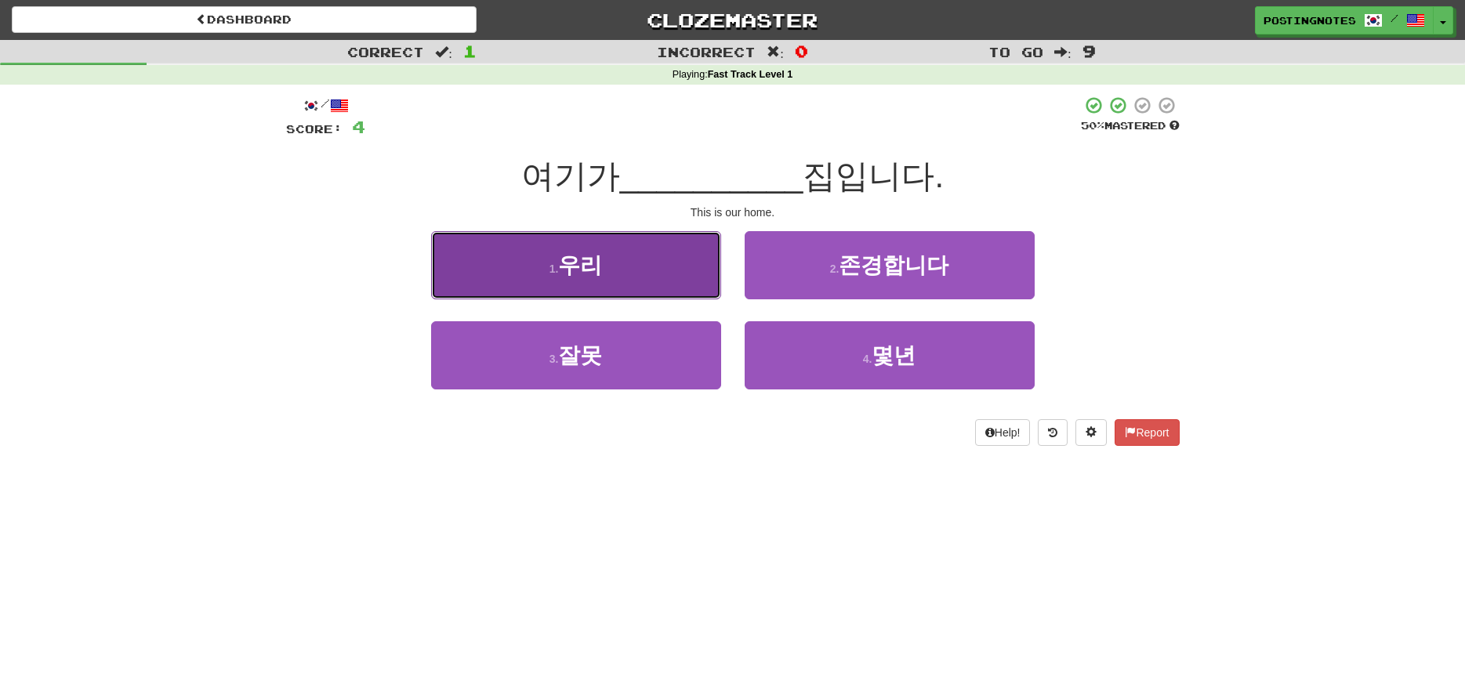
click at [584, 264] on span "우리" at bounding box center [580, 265] width 44 height 24
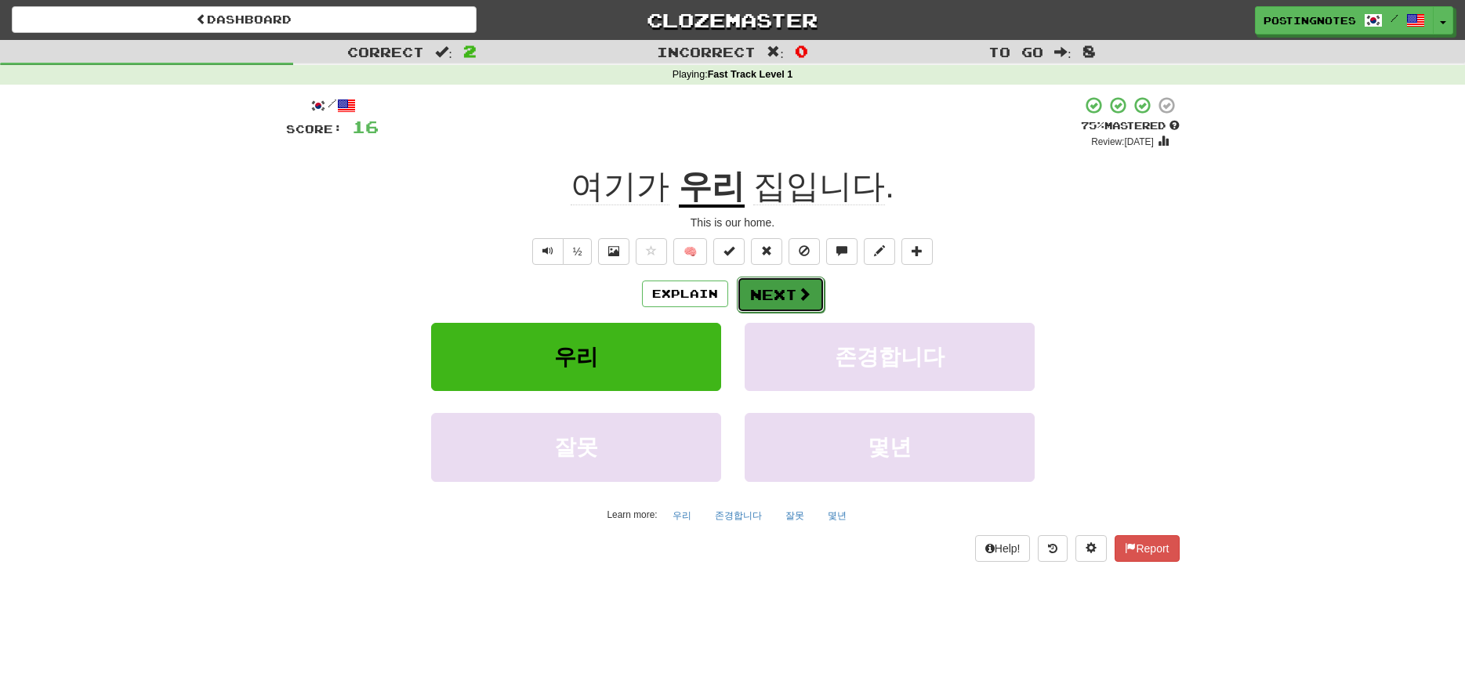
click at [781, 294] on button "Next" at bounding box center [781, 295] width 88 height 36
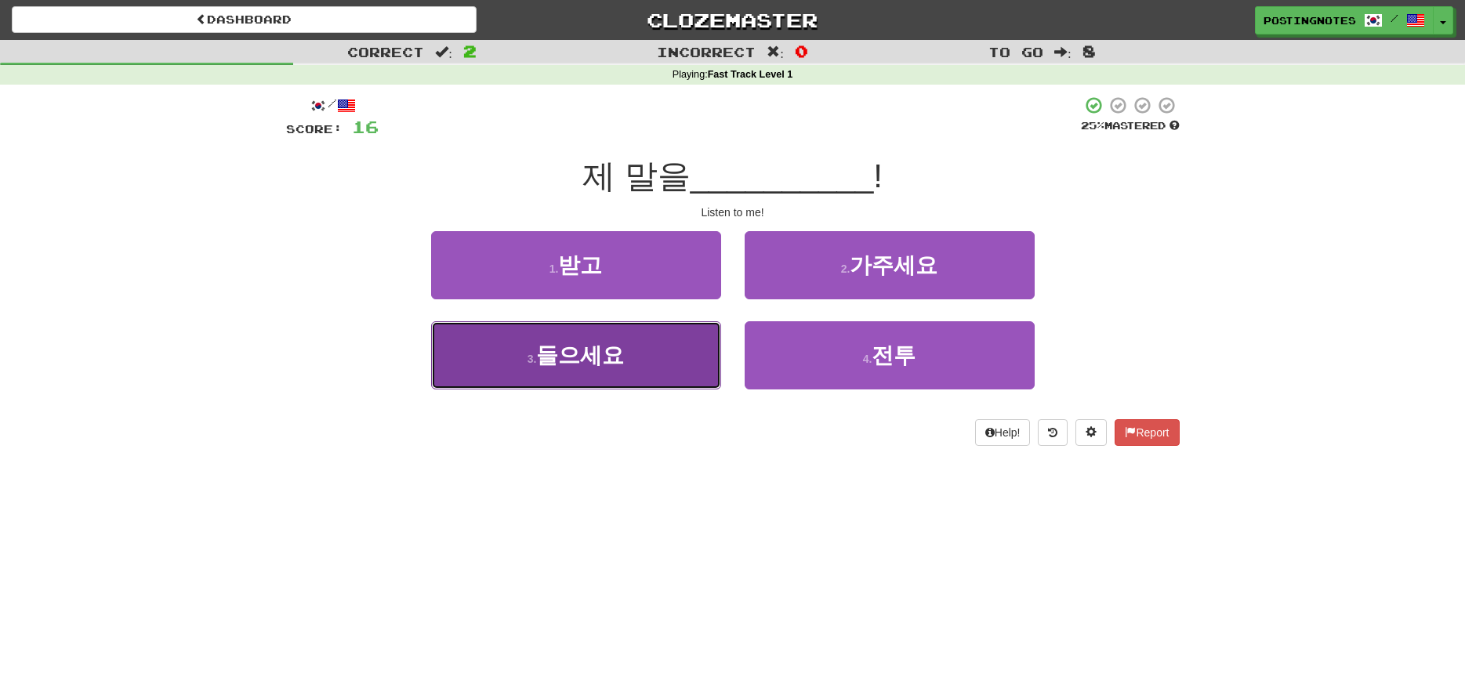
click at [591, 365] on span "들으세요" at bounding box center [580, 355] width 88 height 24
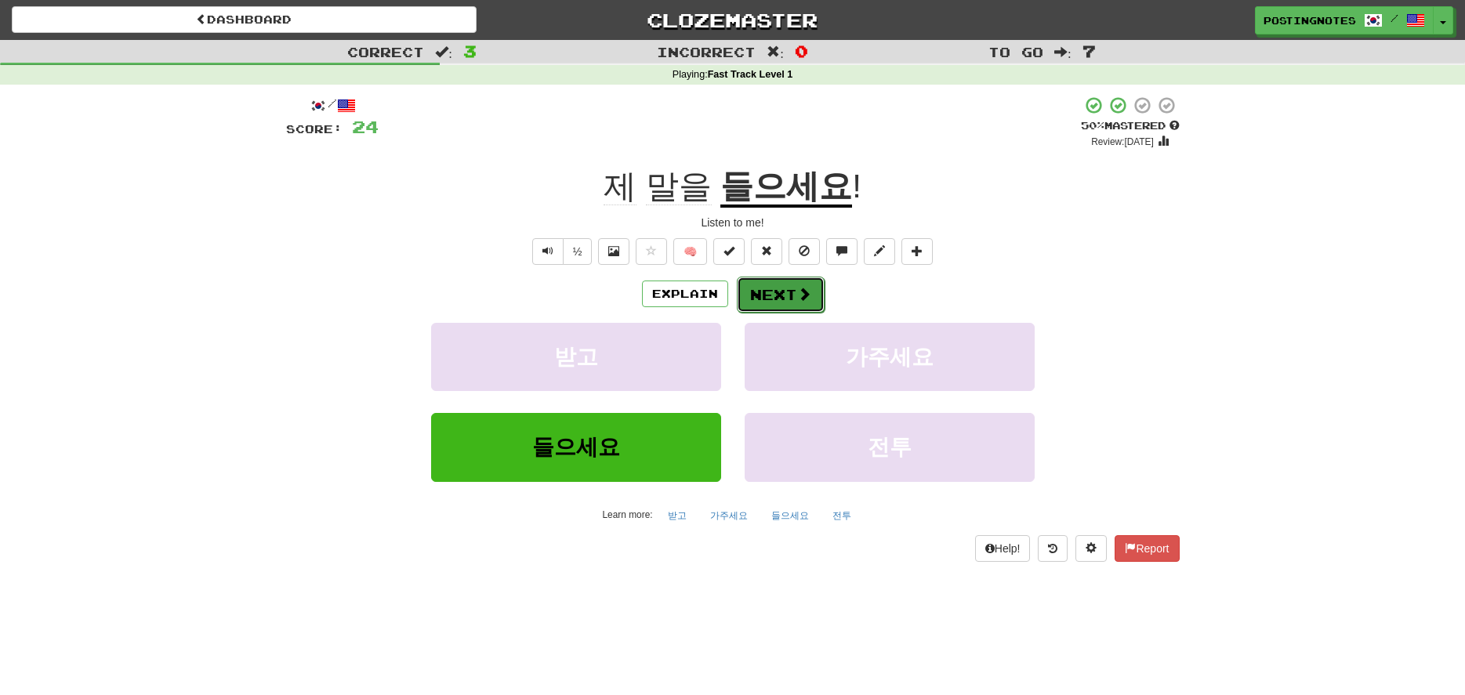
click at [776, 298] on button "Next" at bounding box center [781, 295] width 88 height 36
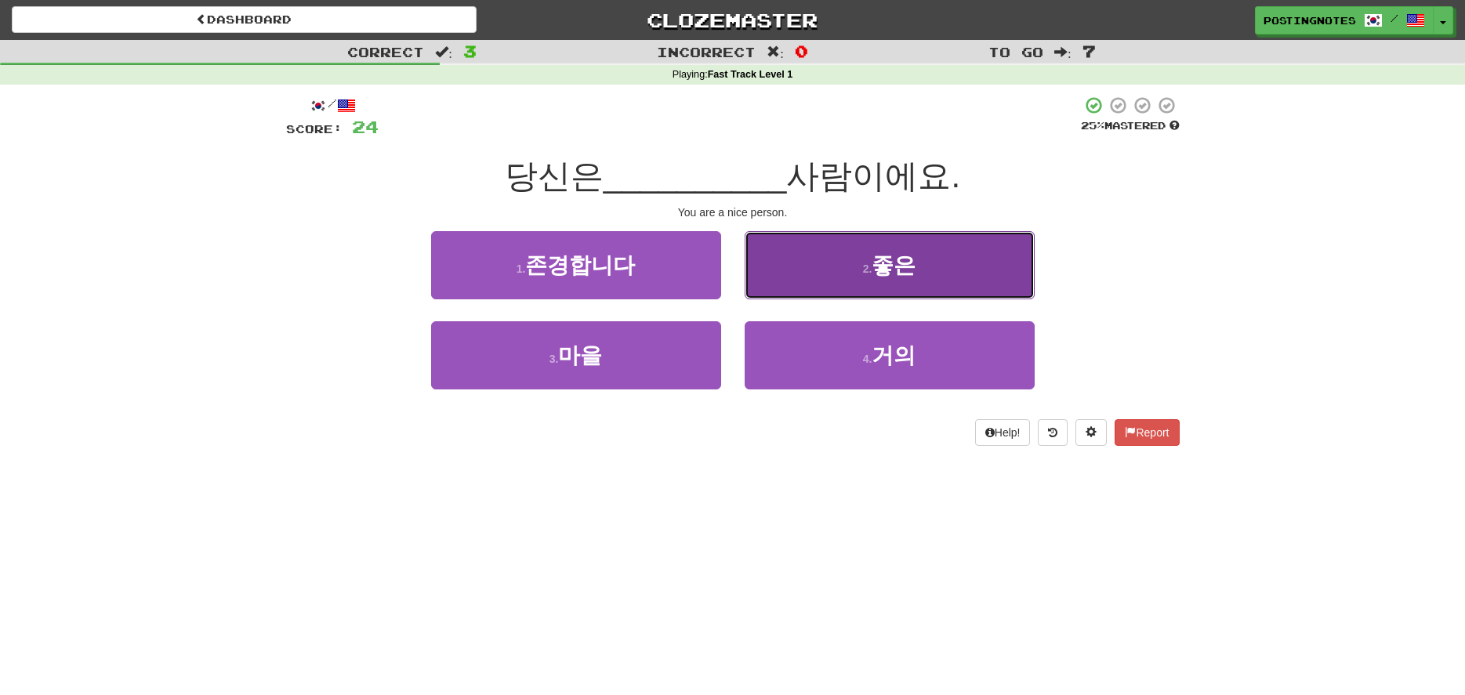
click at [839, 282] on button "2 . 좋은" at bounding box center [890, 265] width 290 height 68
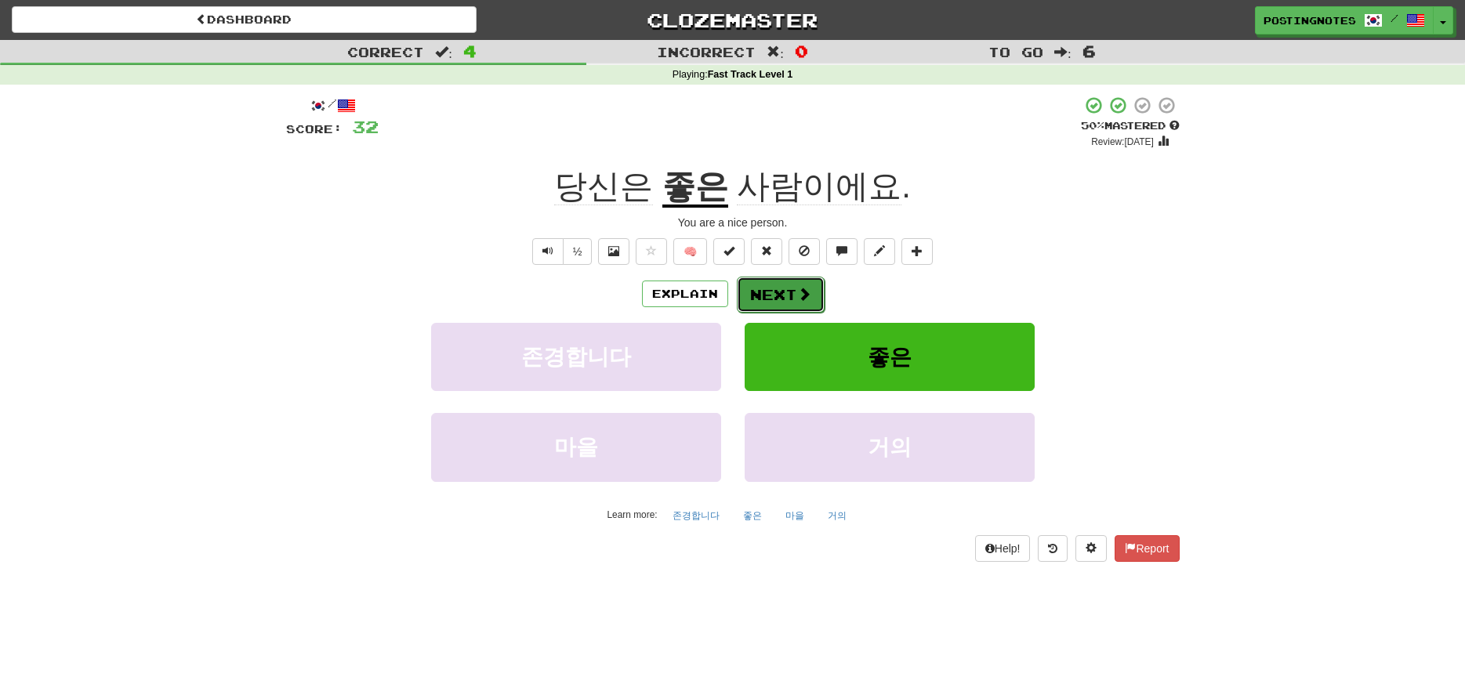
click at [776, 293] on button "Next" at bounding box center [781, 295] width 88 height 36
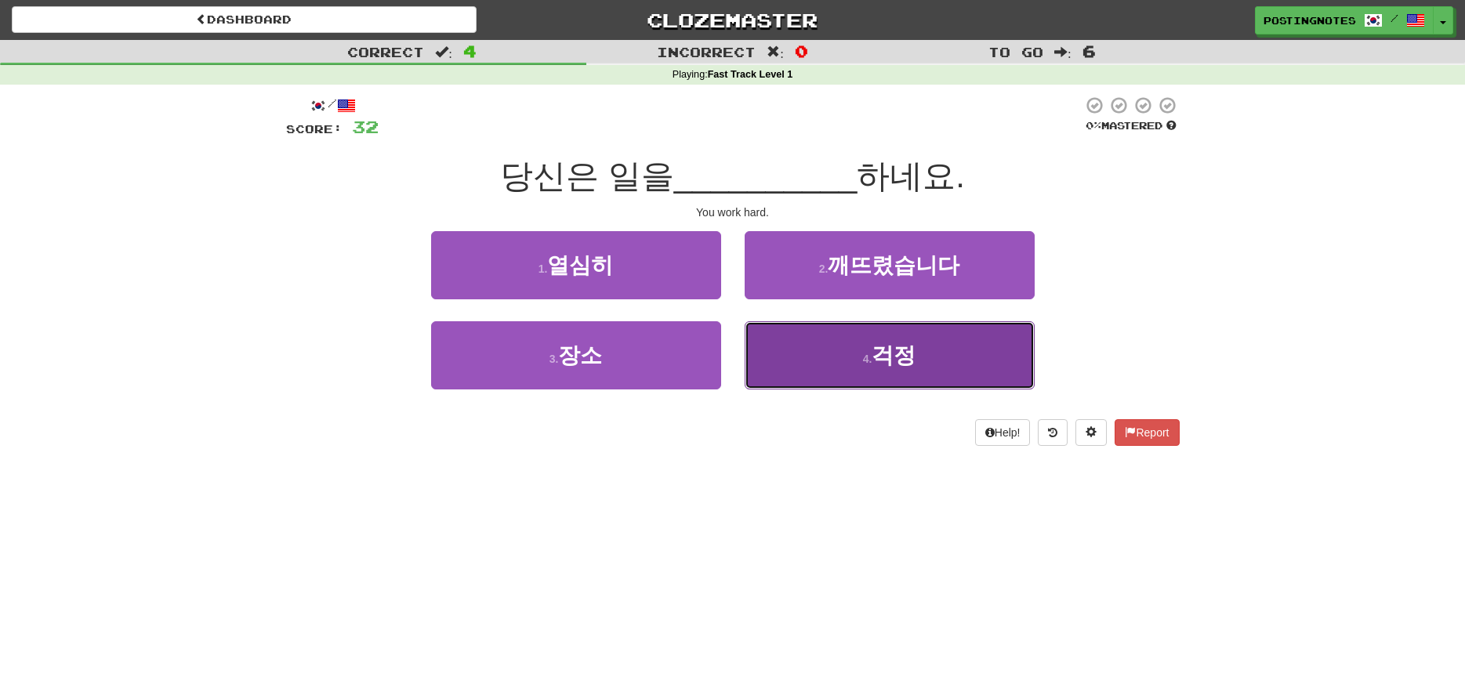
click at [898, 366] on span "걱정" at bounding box center [894, 355] width 44 height 24
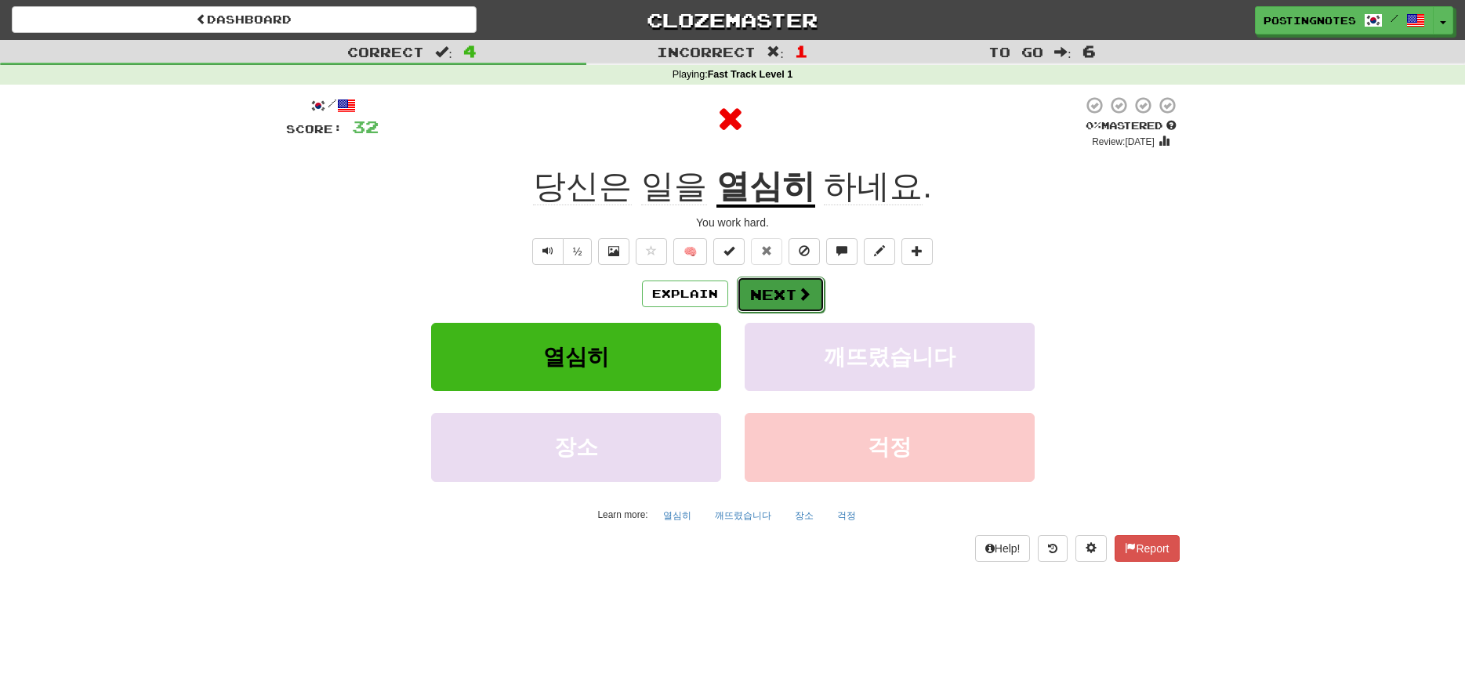
click at [770, 299] on button "Next" at bounding box center [781, 295] width 88 height 36
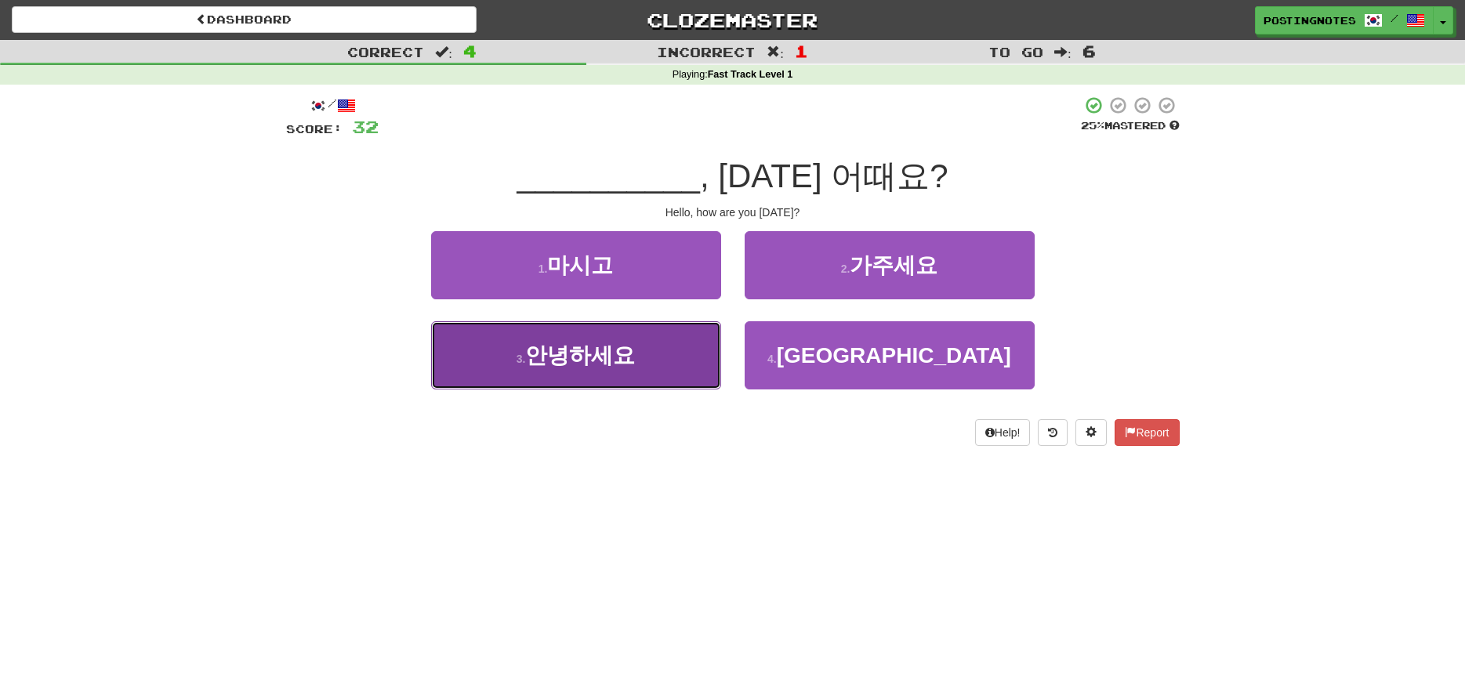
click at [593, 352] on span "안녕하세요" at bounding box center [580, 355] width 110 height 24
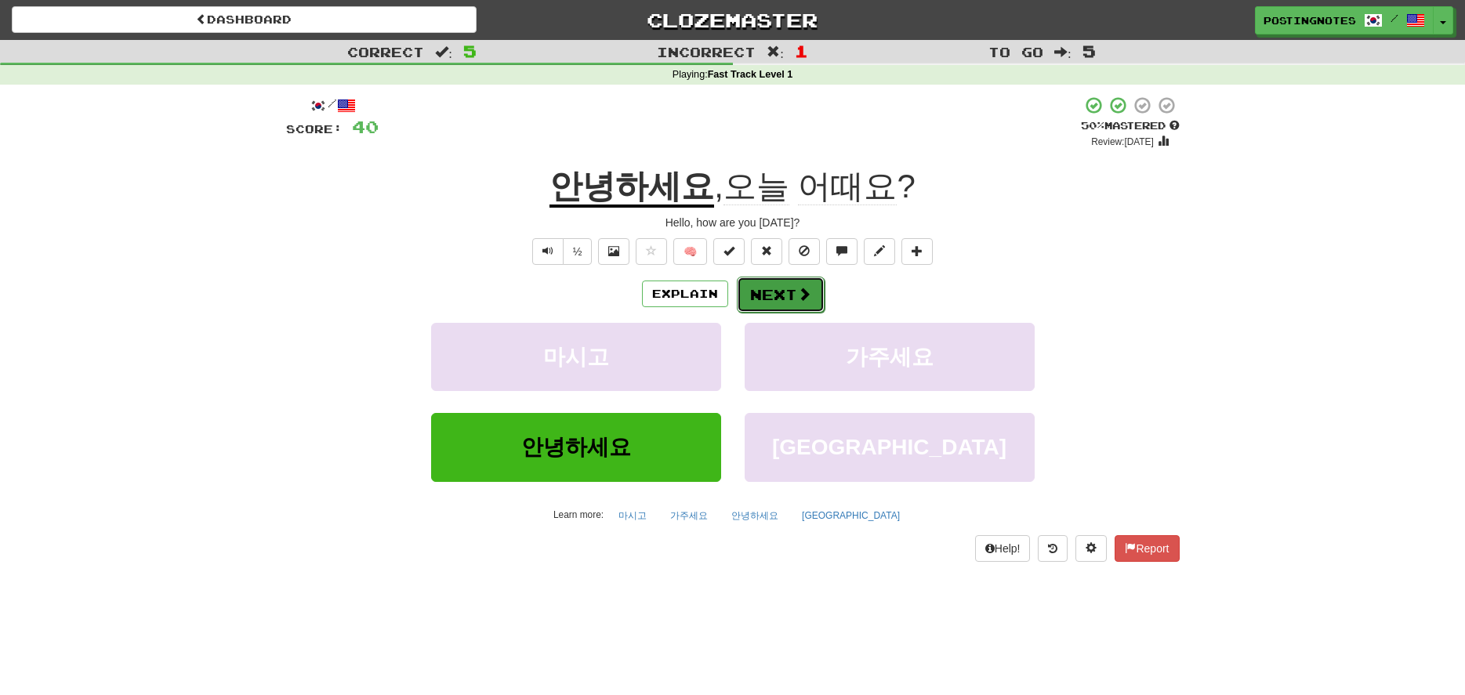
click at [779, 303] on button "Next" at bounding box center [781, 295] width 88 height 36
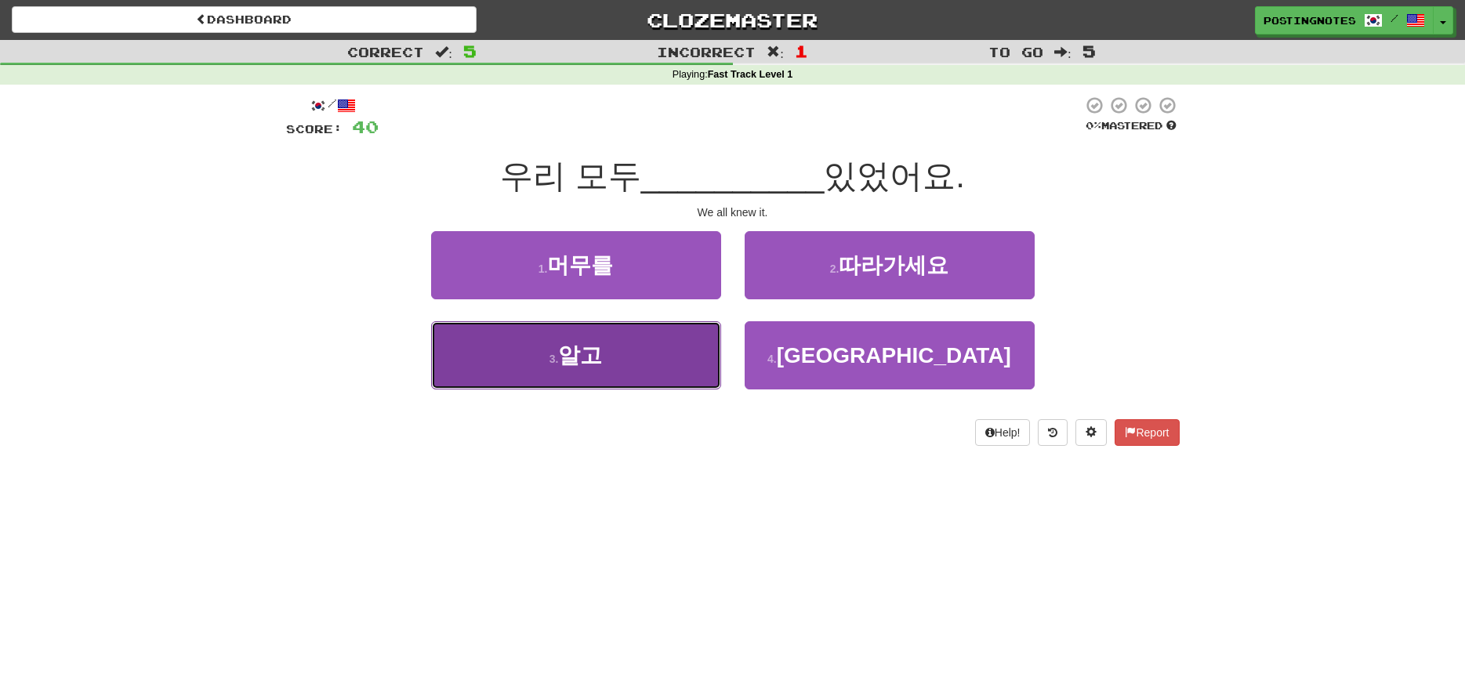
click at [611, 355] on button "3 . 알고" at bounding box center [576, 355] width 290 height 68
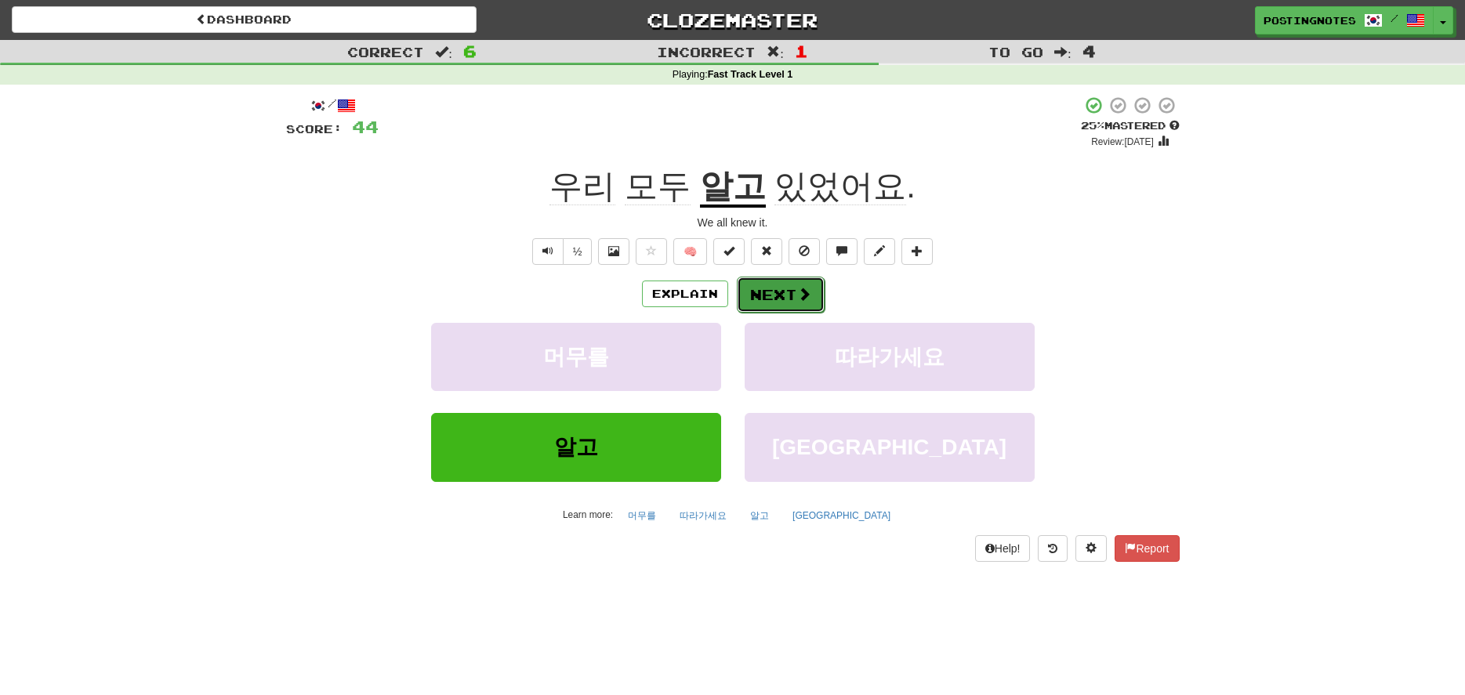
click at [777, 291] on button "Next" at bounding box center [781, 295] width 88 height 36
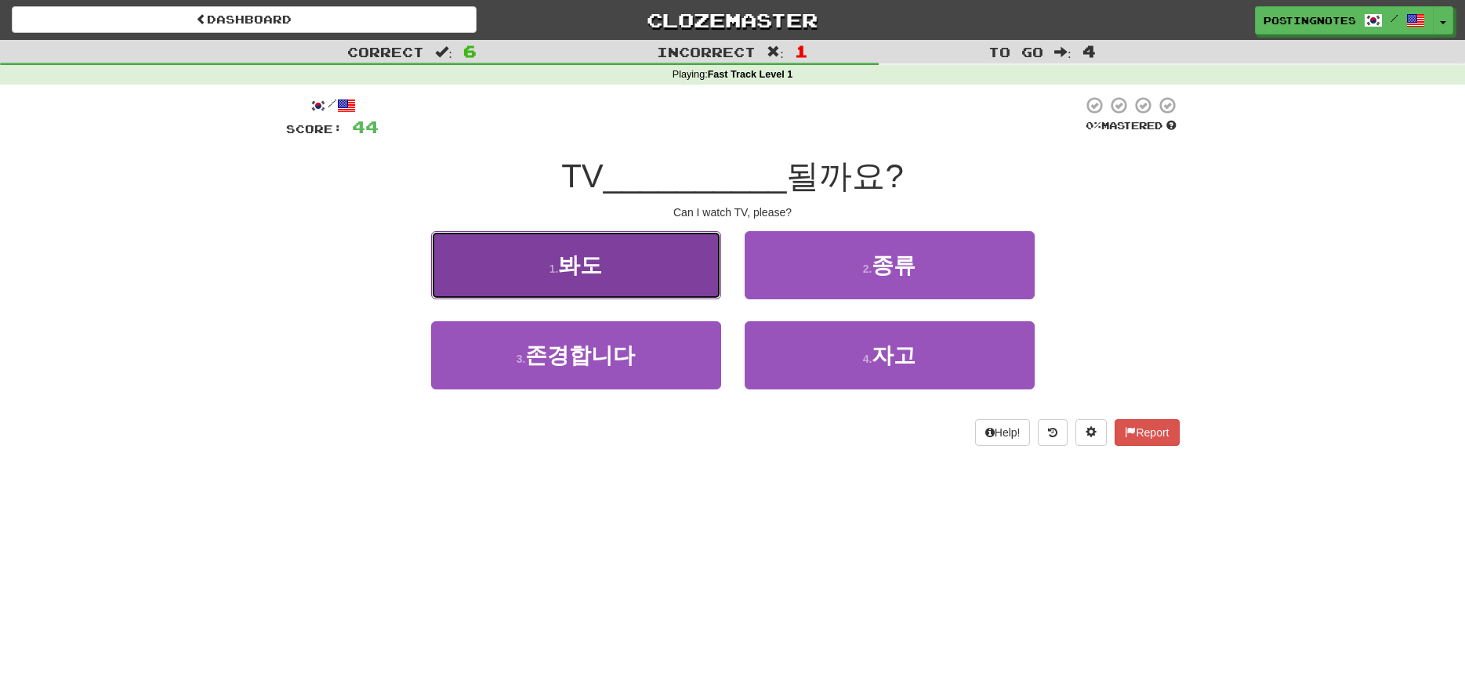
click at [591, 263] on span "봐도" at bounding box center [580, 265] width 44 height 24
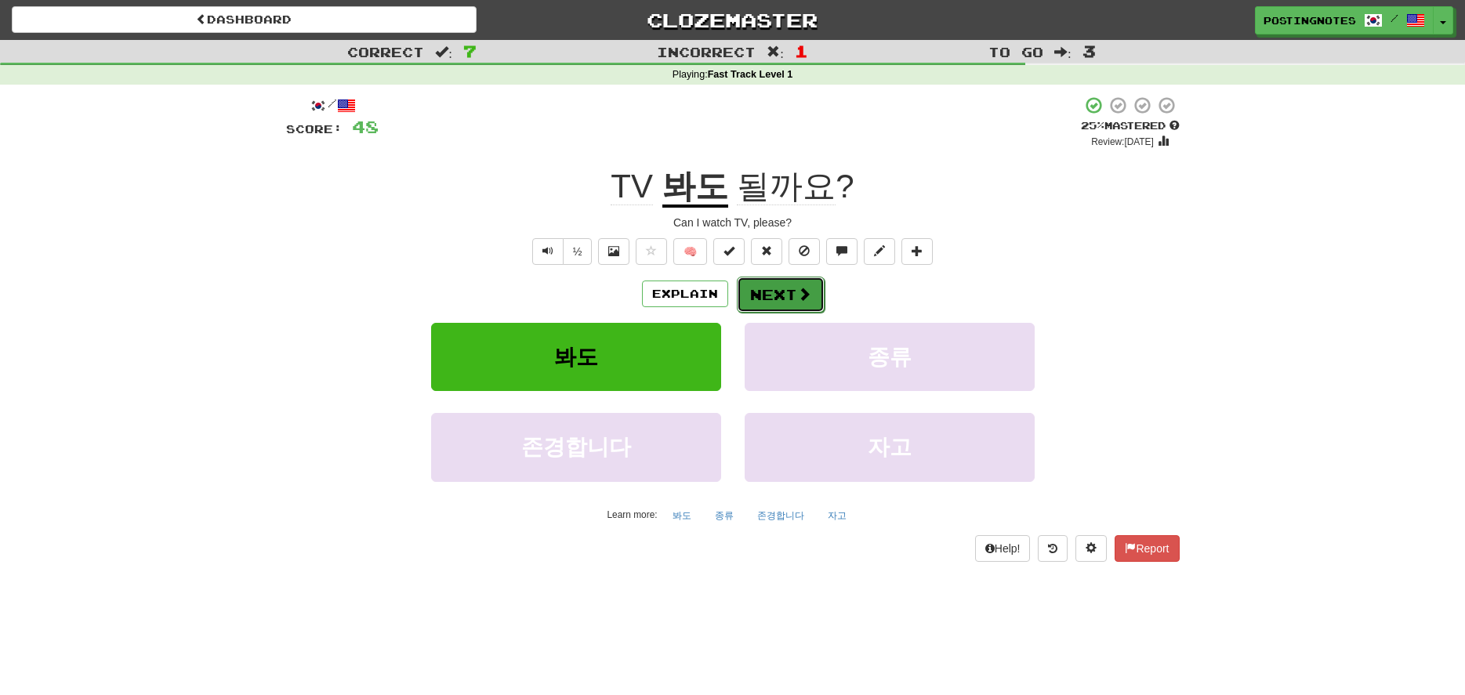
click at [771, 301] on button "Next" at bounding box center [781, 295] width 88 height 36
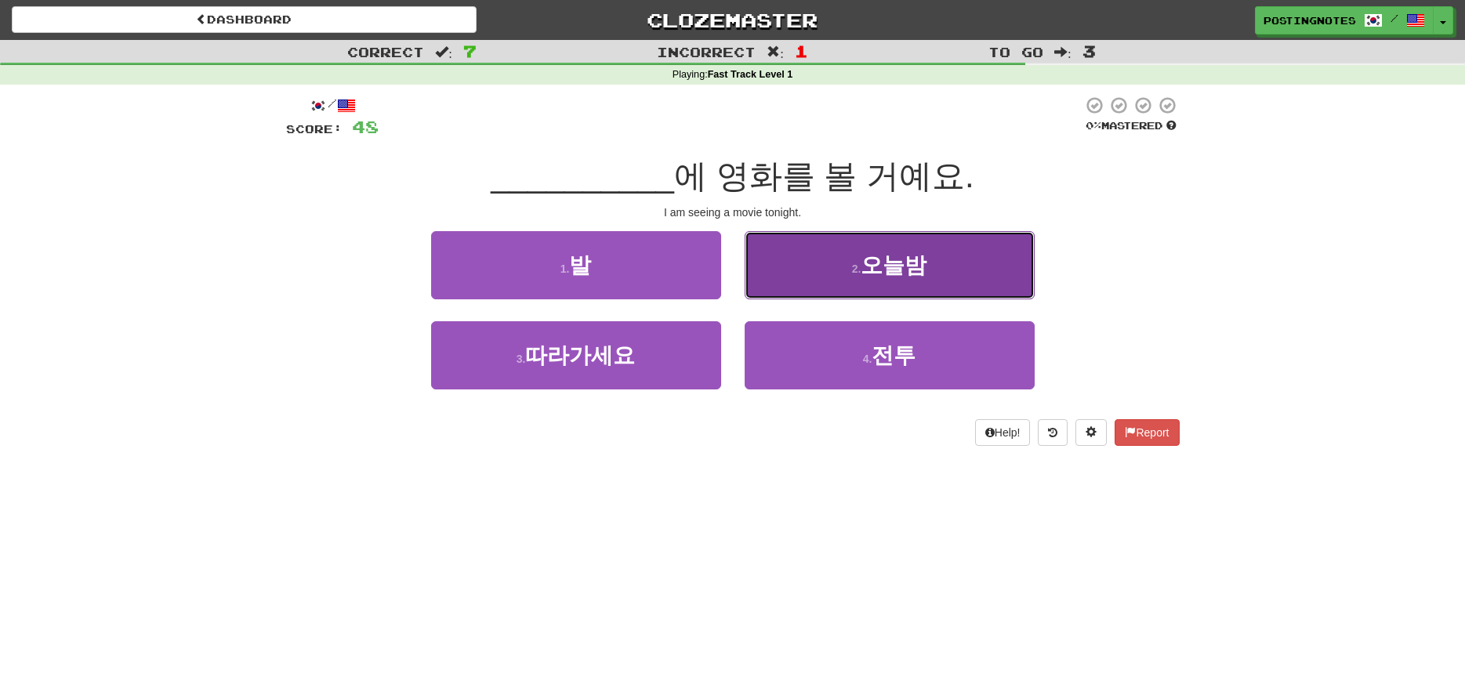
click at [851, 274] on button "2 . 오늘밤" at bounding box center [890, 265] width 290 height 68
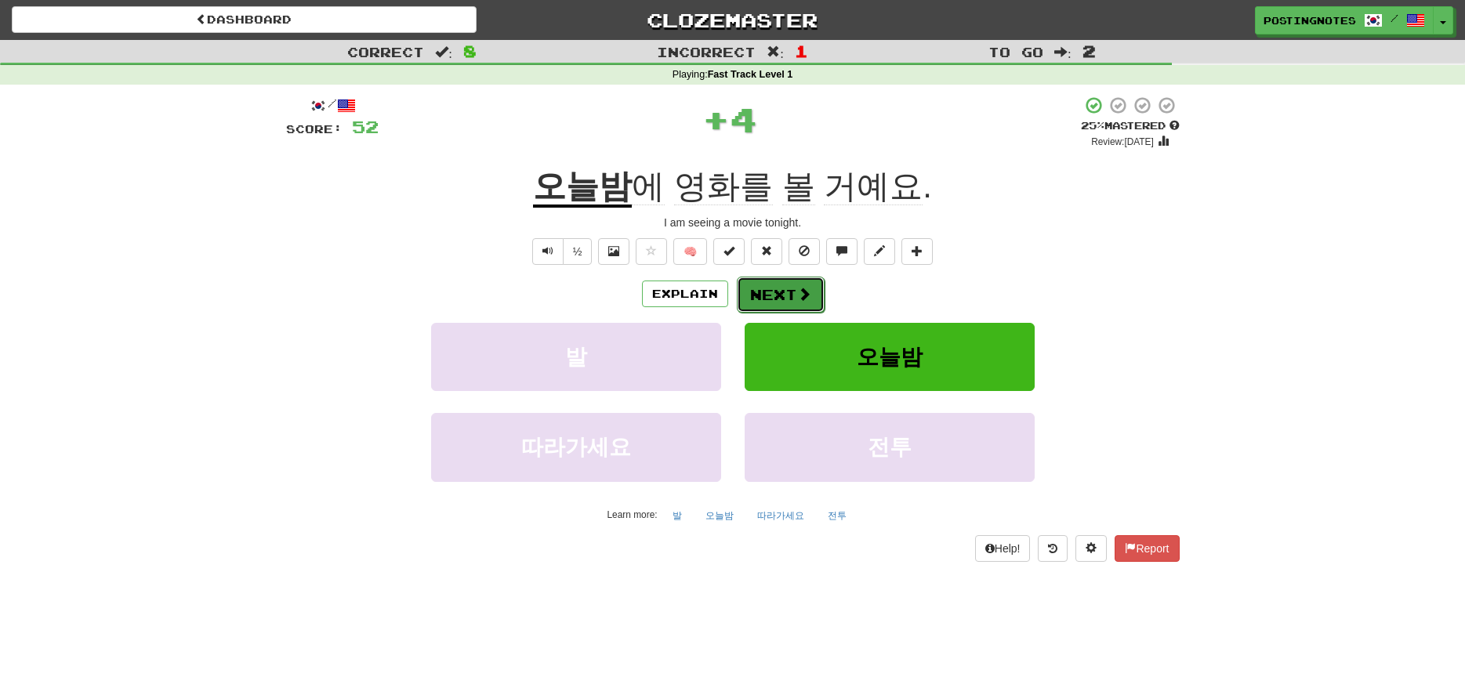
click at [775, 295] on button "Next" at bounding box center [781, 295] width 88 height 36
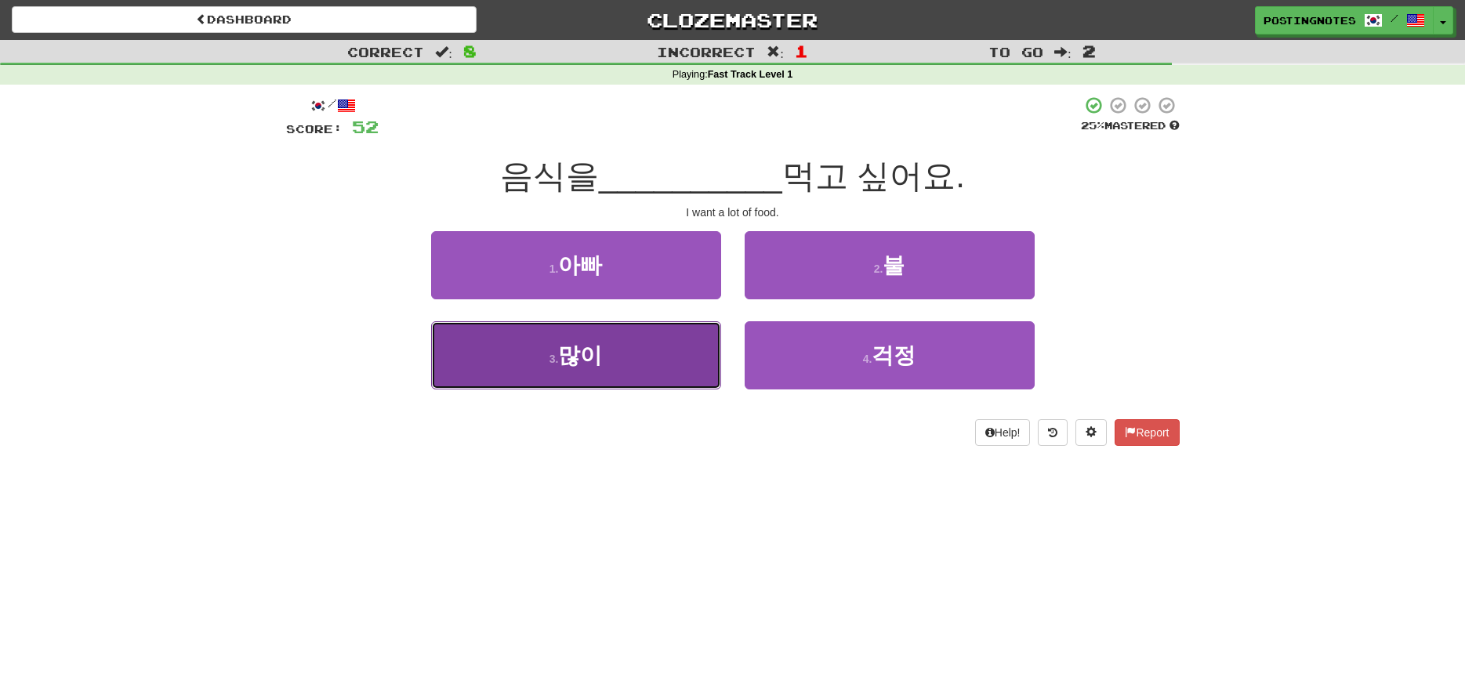
click at [588, 355] on span "많이" at bounding box center [580, 355] width 44 height 24
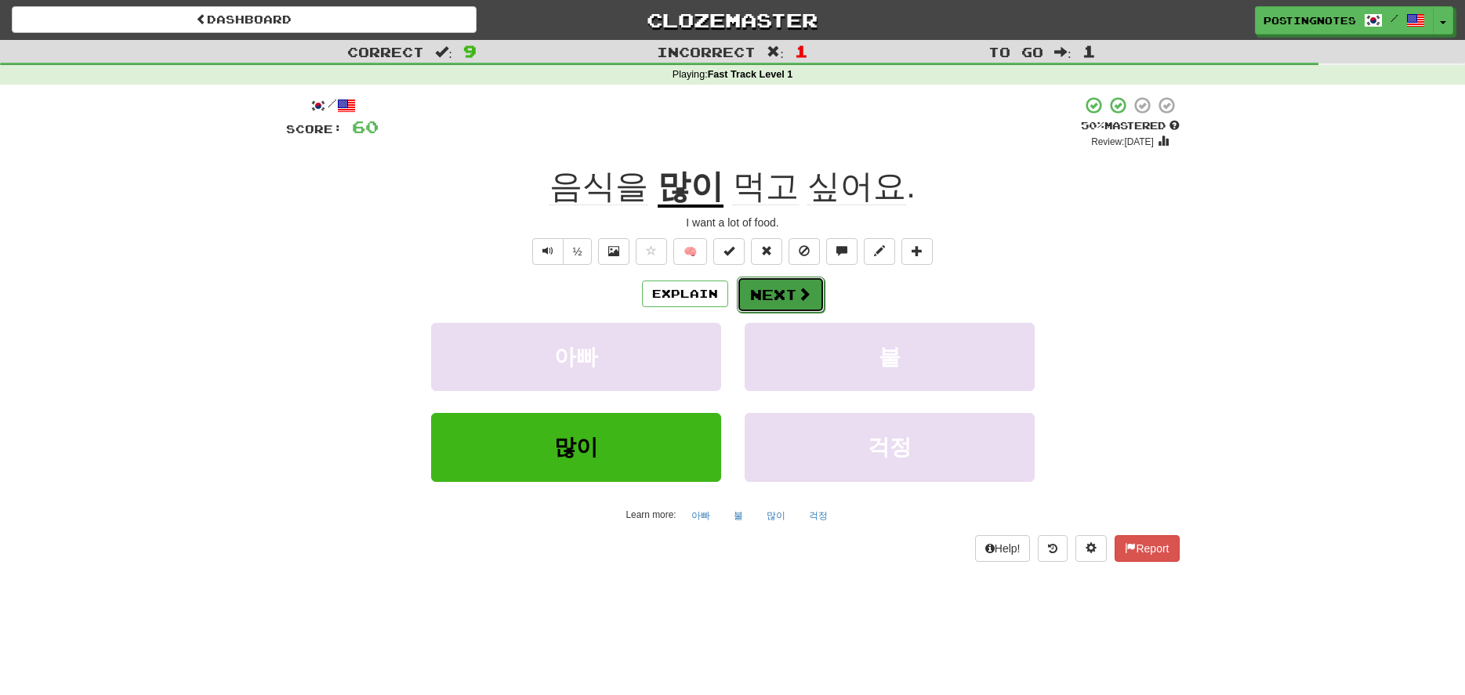
click at [777, 298] on button "Next" at bounding box center [781, 295] width 88 height 36
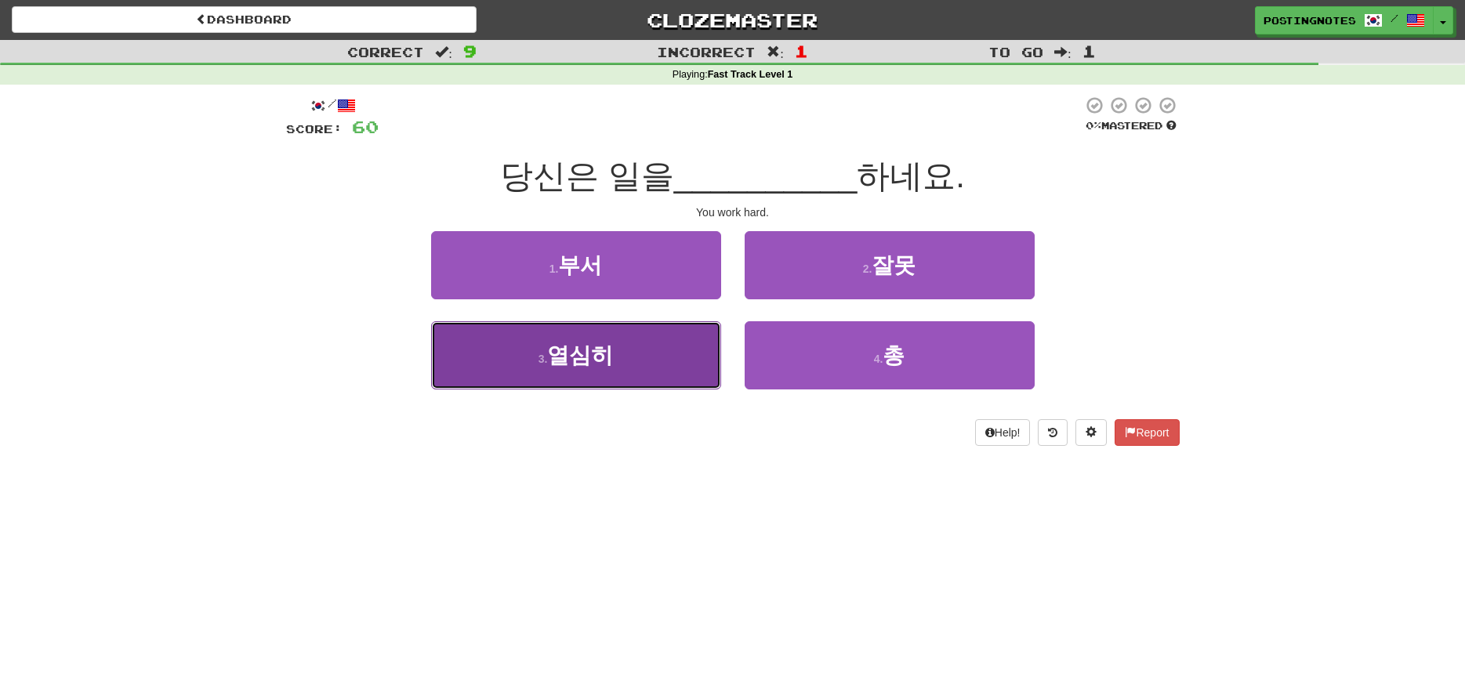
click at [583, 354] on span "열심히" at bounding box center [580, 355] width 66 height 24
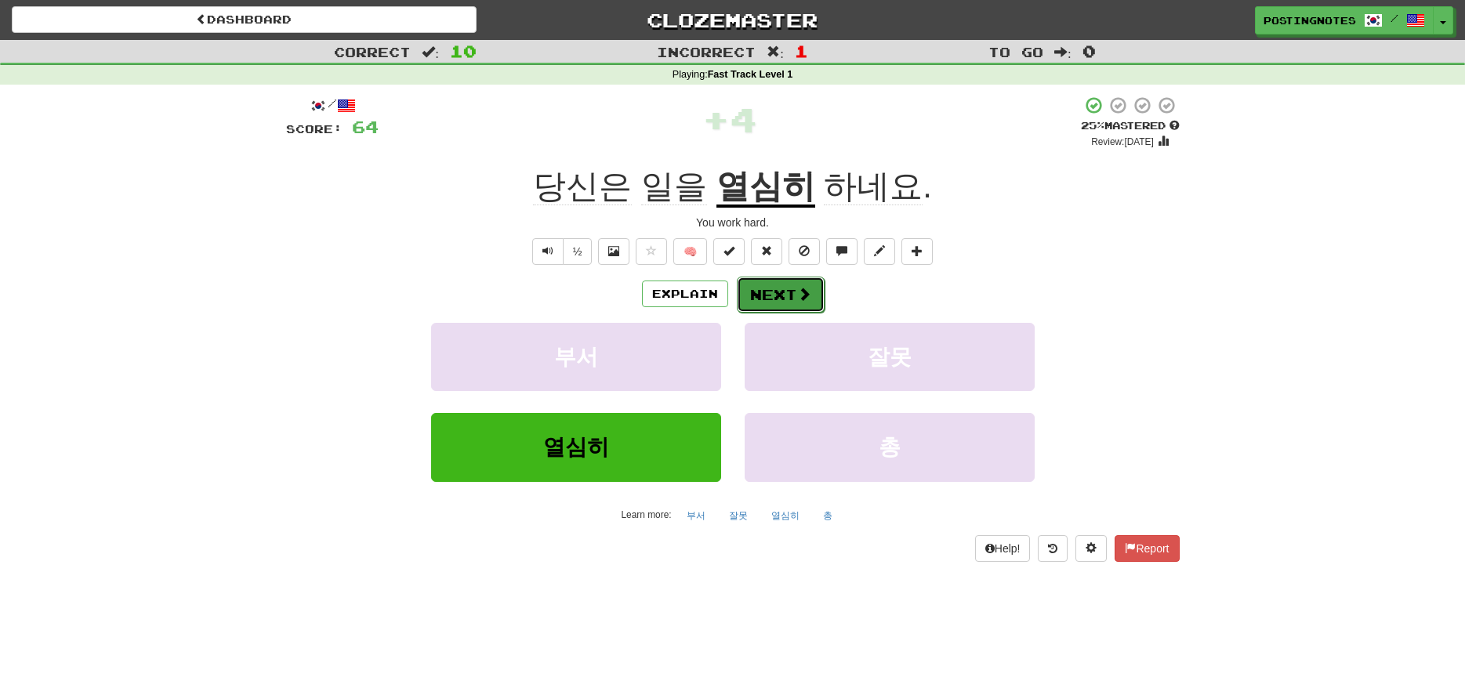
click at [776, 297] on button "Next" at bounding box center [781, 295] width 88 height 36
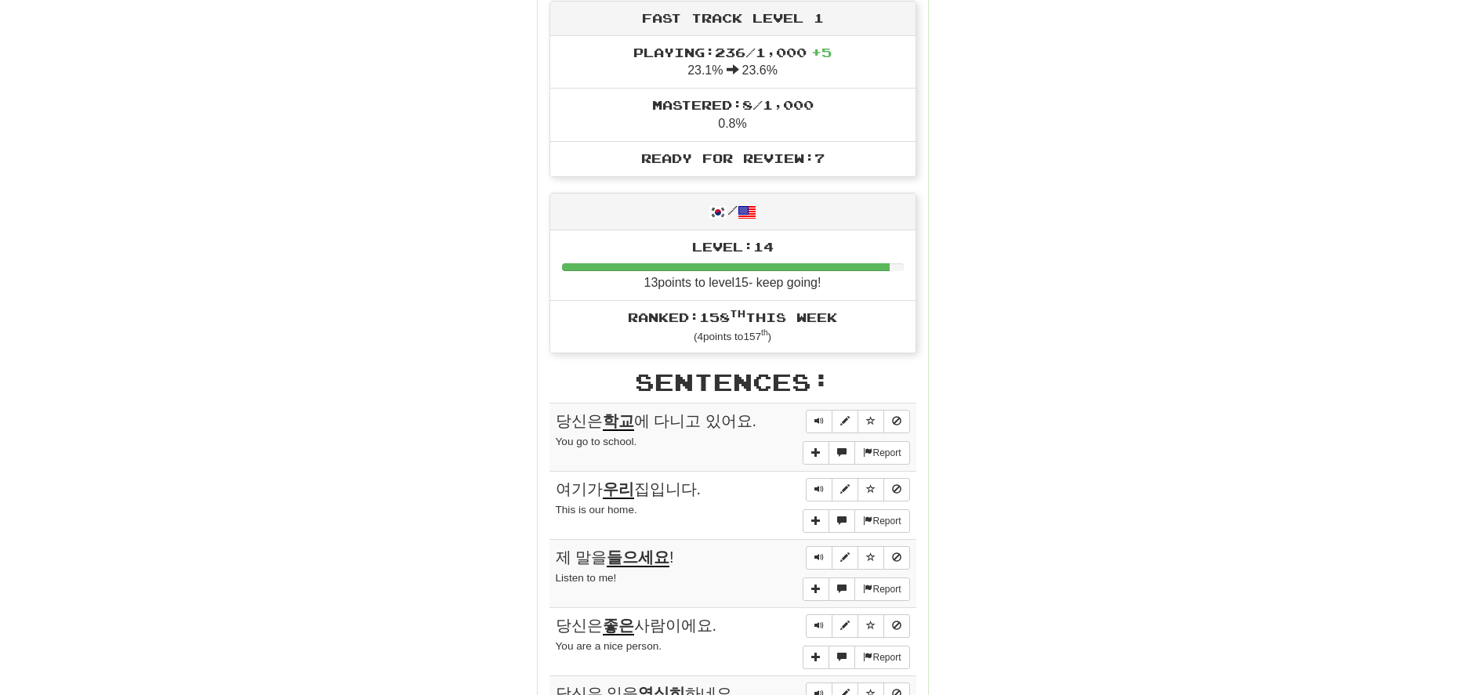
scroll to position [314, 0]
